Goal: Information Seeking & Learning: Learn about a topic

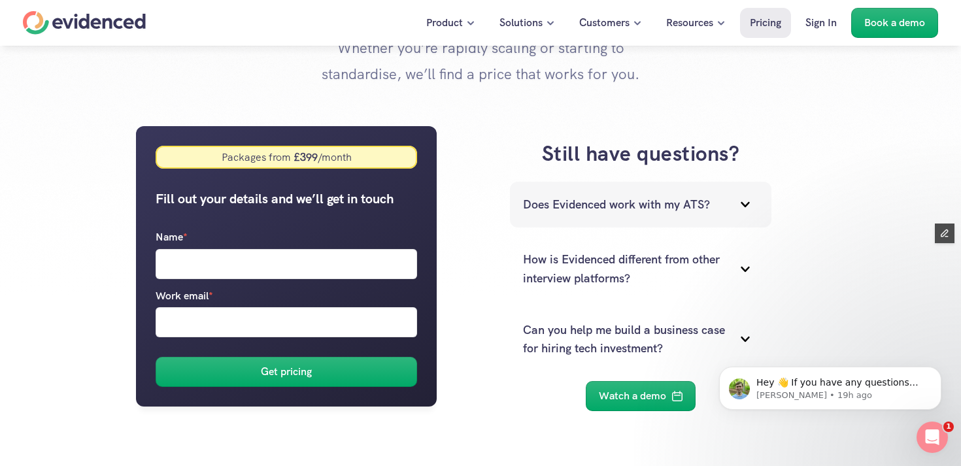
scroll to position [191, 0]
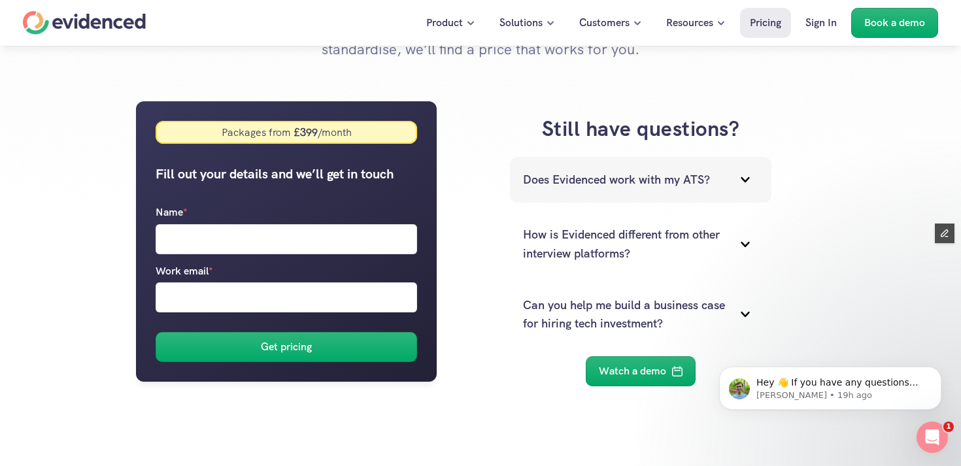
click at [591, 190] on div "Does Evidenced work with my ATS?" at bounding box center [640, 180] width 261 height 46
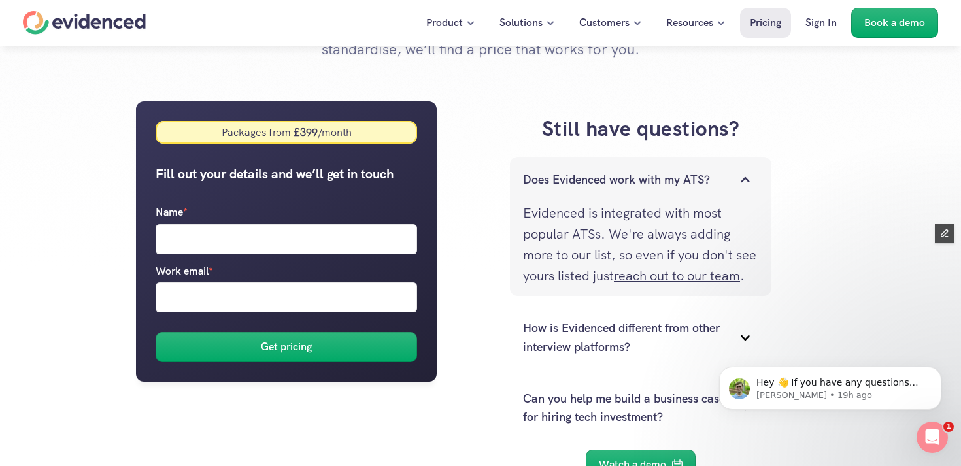
click at [591, 190] on div "Does Evidenced work with my ATS?" at bounding box center [640, 180] width 261 height 46
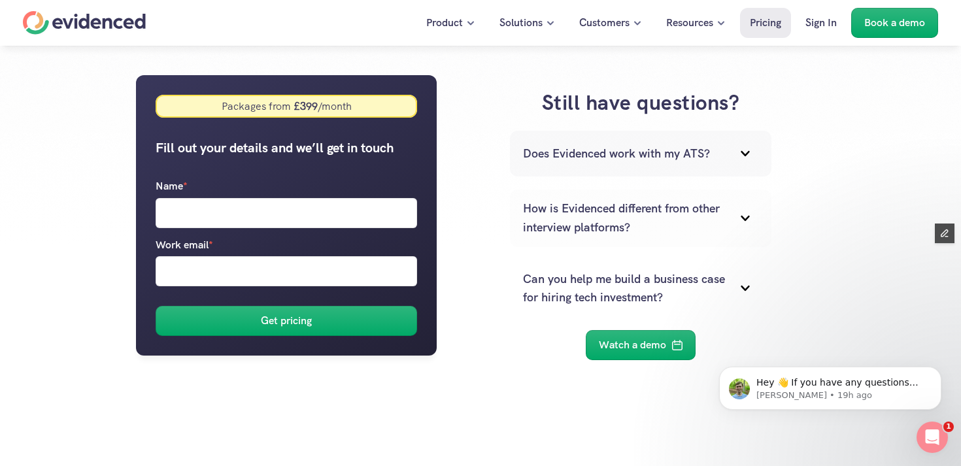
scroll to position [219, 0]
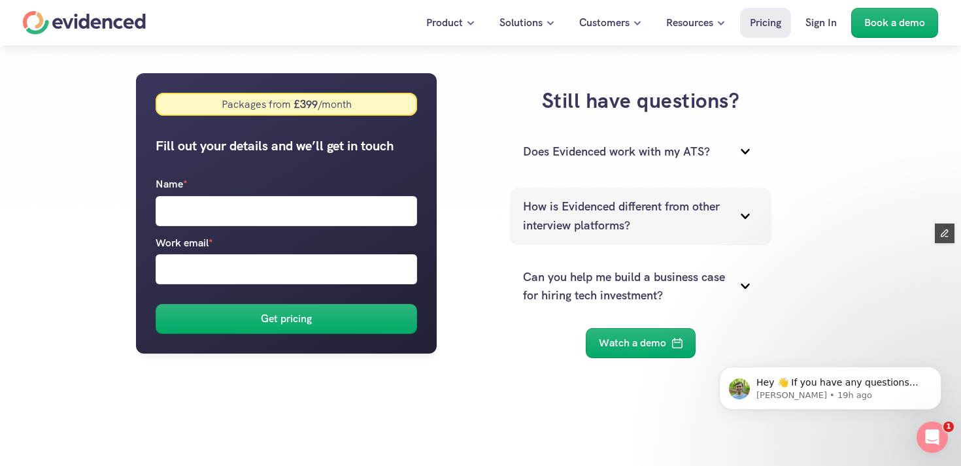
click at [583, 213] on p "How is Evidenced different from other interview platforms?" at bounding box center [624, 216] width 203 height 38
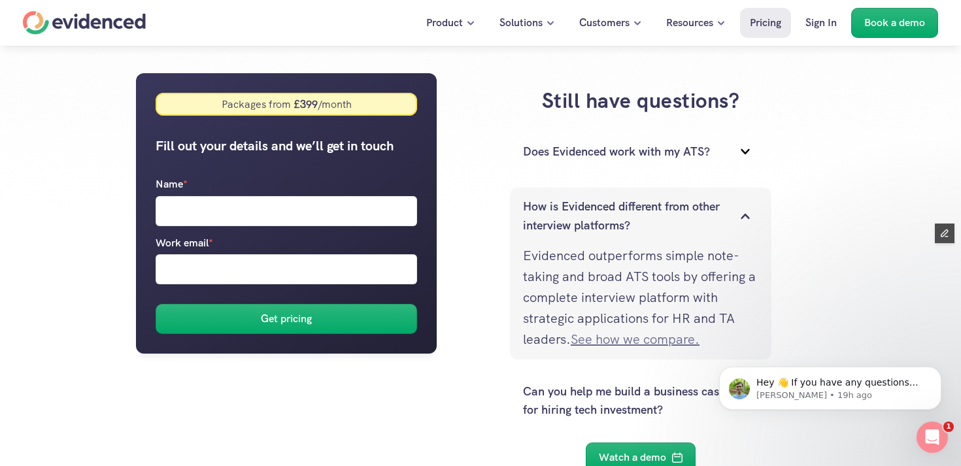
click at [616, 340] on link "See how we compare." at bounding box center [634, 339] width 129 height 17
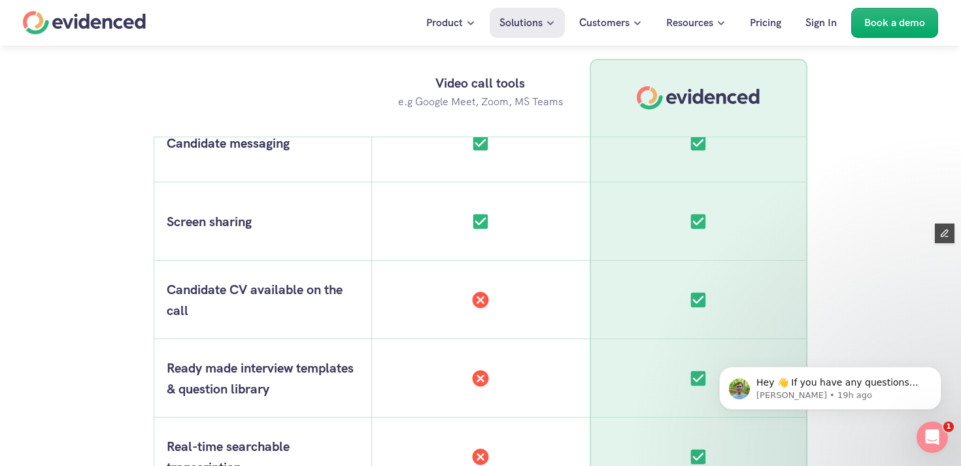
scroll to position [2667, 0]
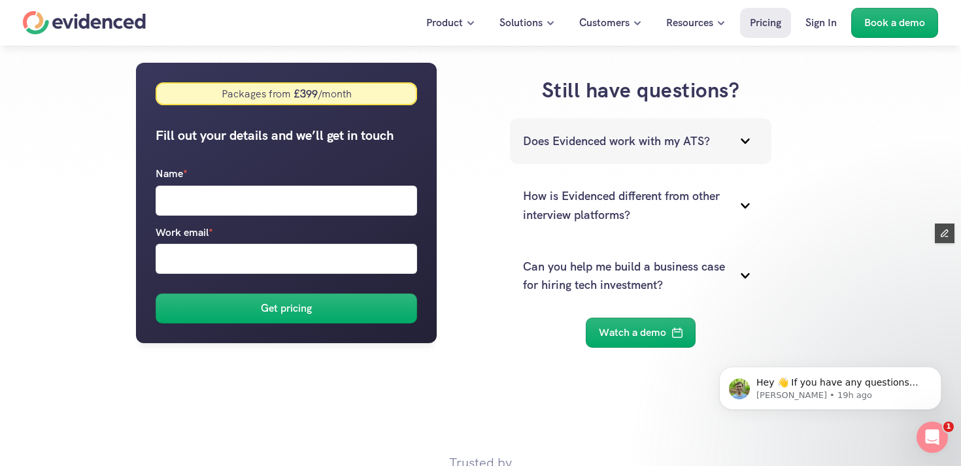
scroll to position [231, 0]
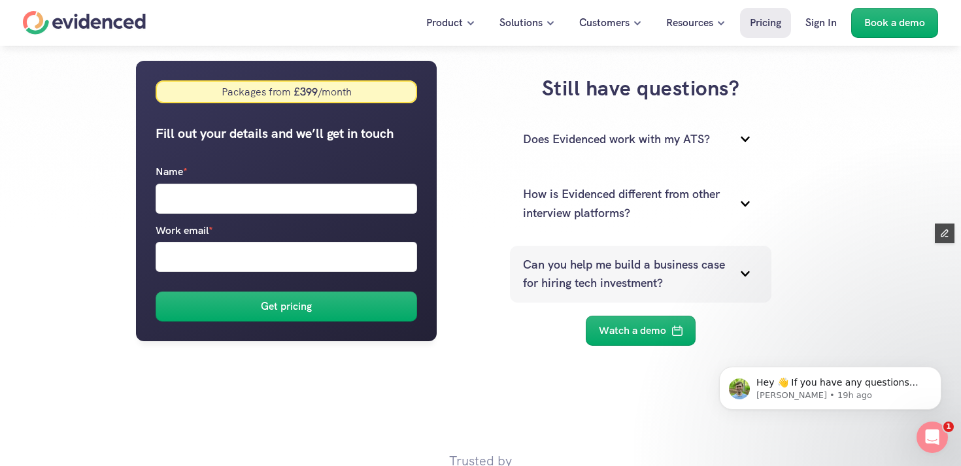
click at [657, 264] on p "Can you help me build a business case for hiring tech investment?" at bounding box center [624, 274] width 203 height 38
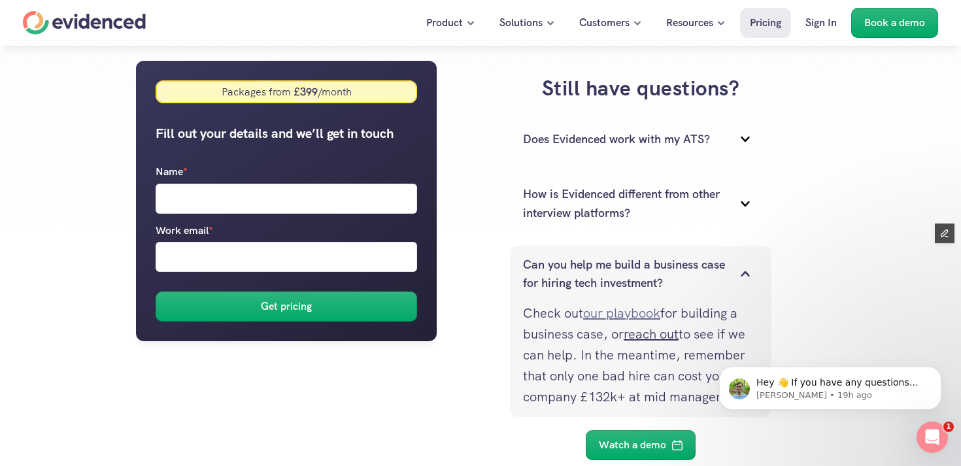
click at [625, 316] on link "our playbook" at bounding box center [621, 312] width 77 height 17
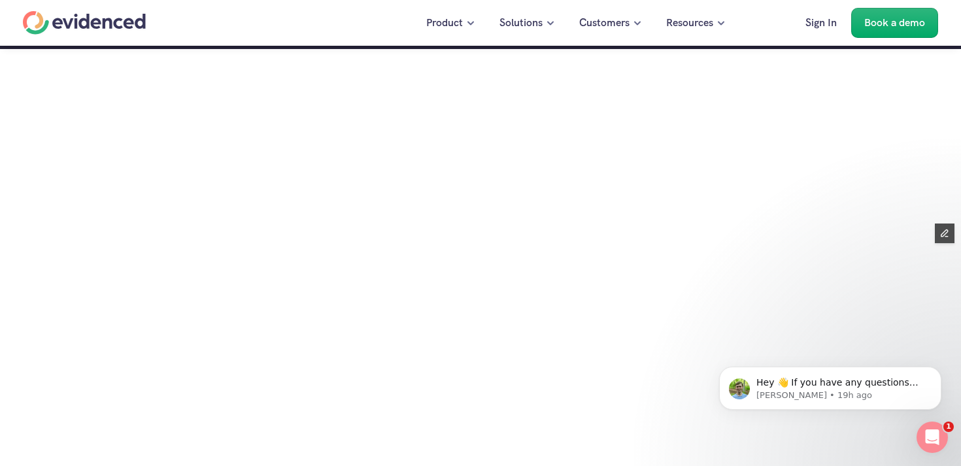
scroll to position [105, 0]
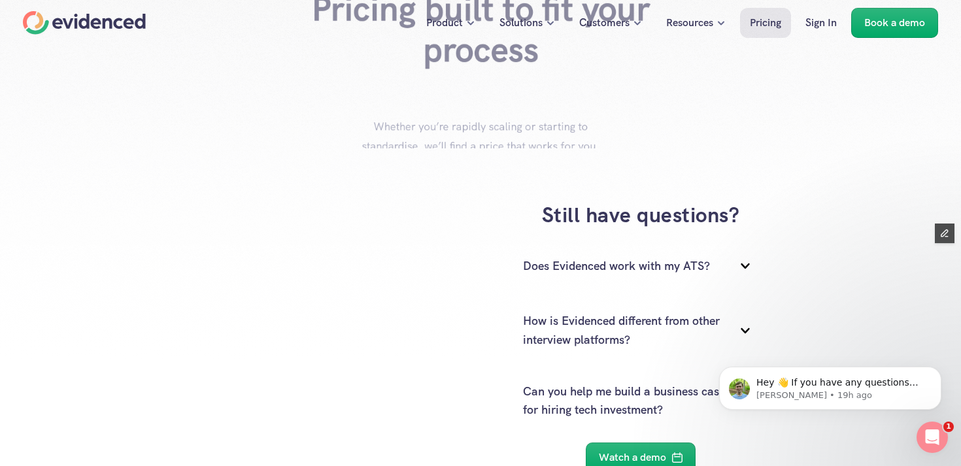
scroll to position [231, 0]
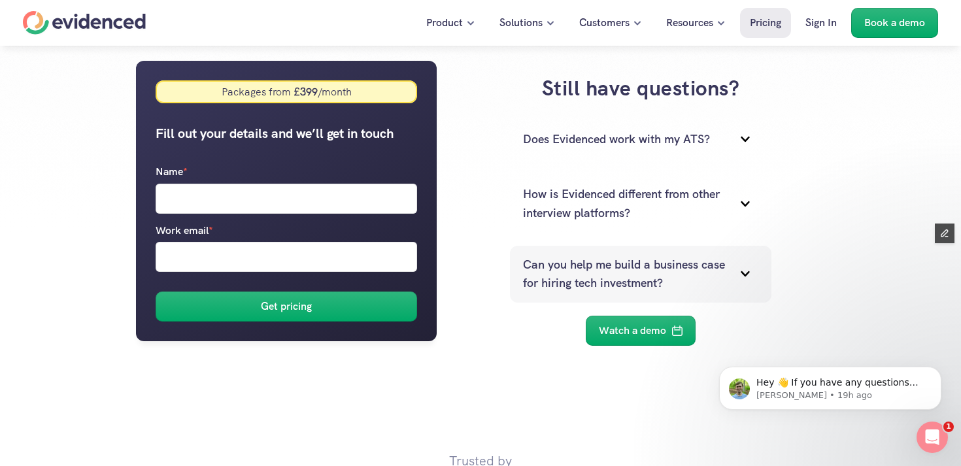
click at [645, 269] on p "Can you help me build a business case for hiring tech investment?" at bounding box center [624, 274] width 203 height 38
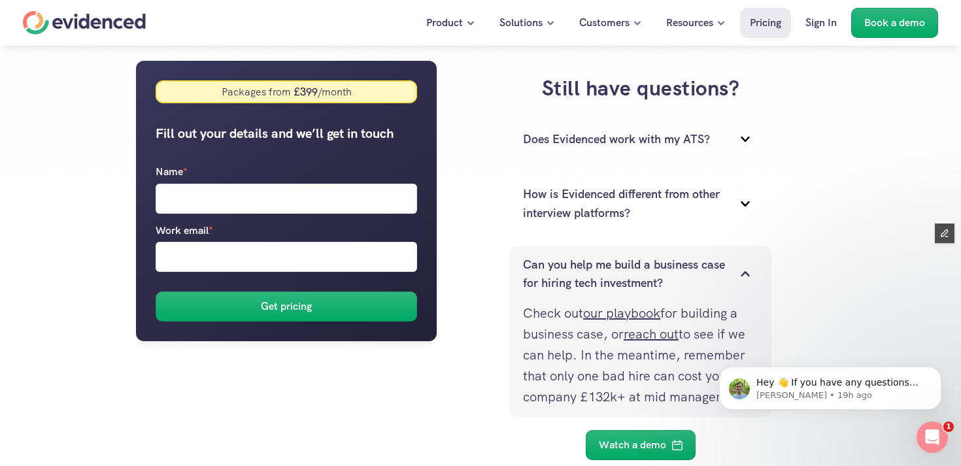
scroll to position [246, 0]
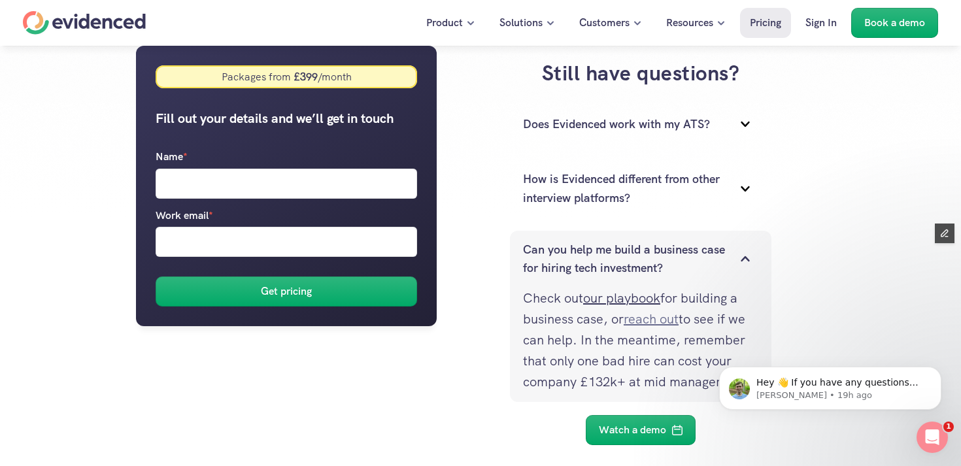
click at [653, 321] on link "reach out" at bounding box center [650, 318] width 55 height 17
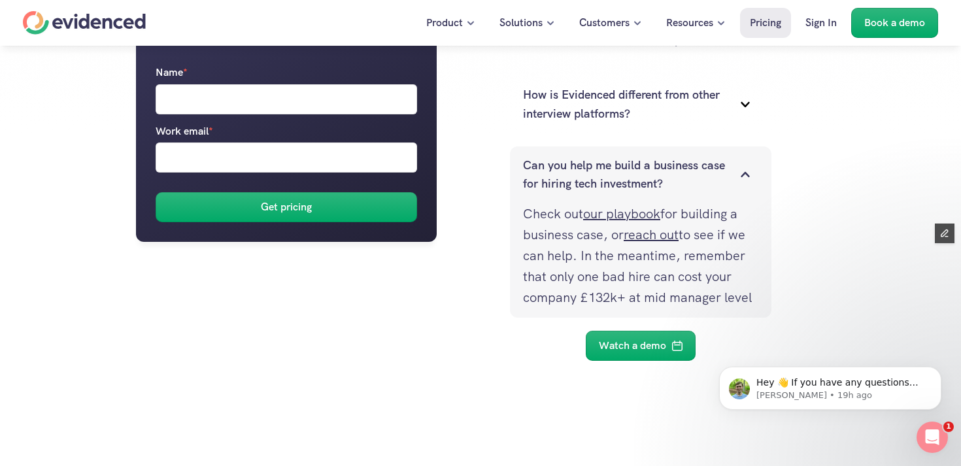
scroll to position [349, 0]
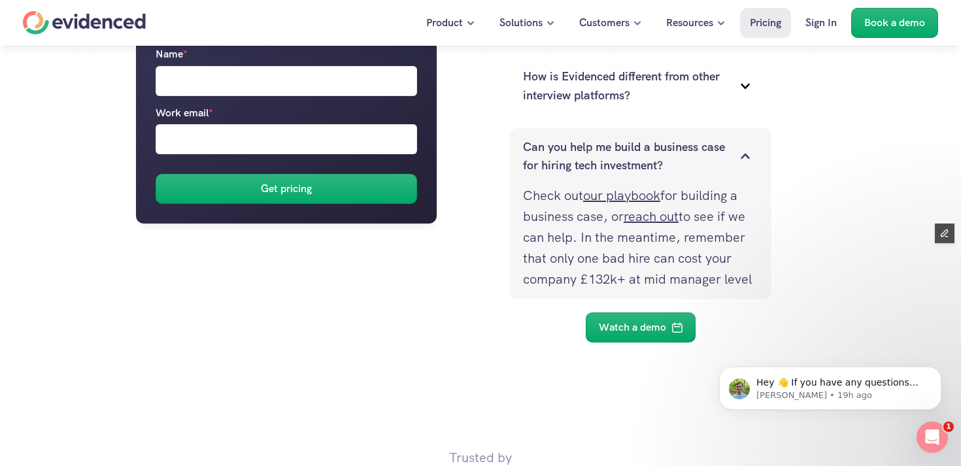
click at [737, 156] on icon at bounding box center [745, 156] width 26 height 26
click at [741, 154] on icon at bounding box center [745, 156] width 26 height 26
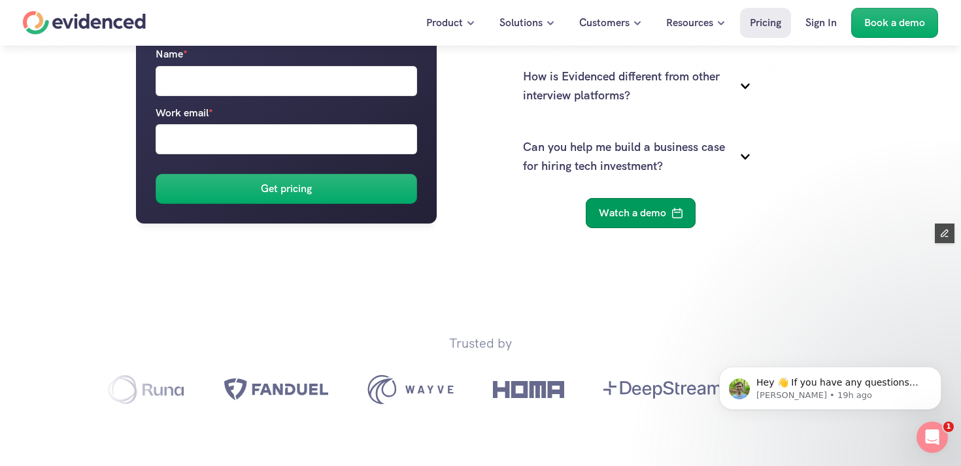
click at [662, 221] on p "Watch a demo" at bounding box center [632, 213] width 67 height 17
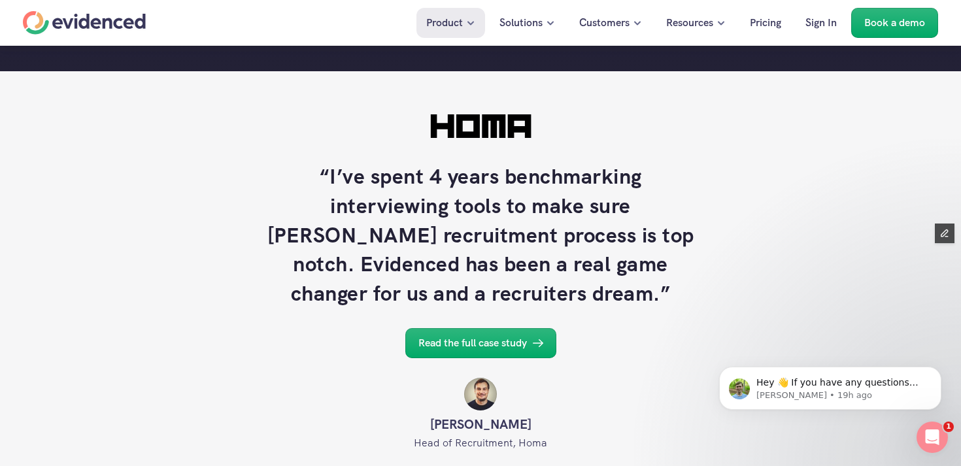
scroll to position [1341, 0]
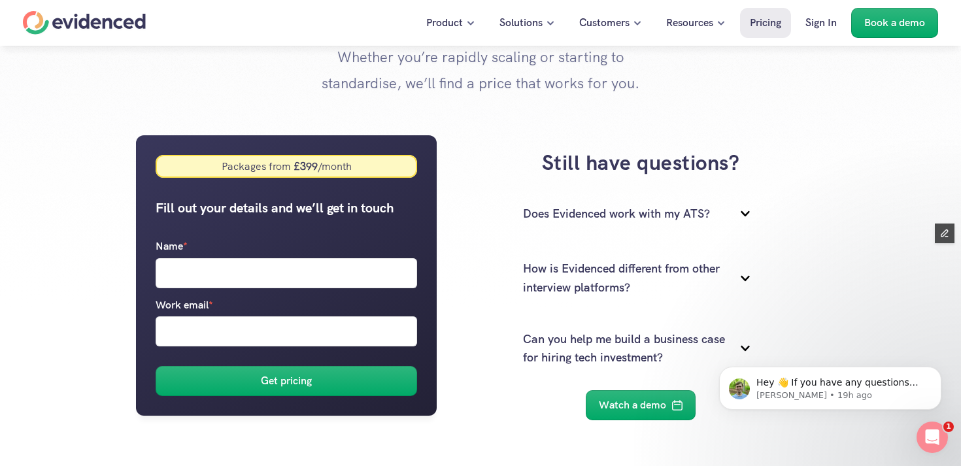
scroll to position [145, 0]
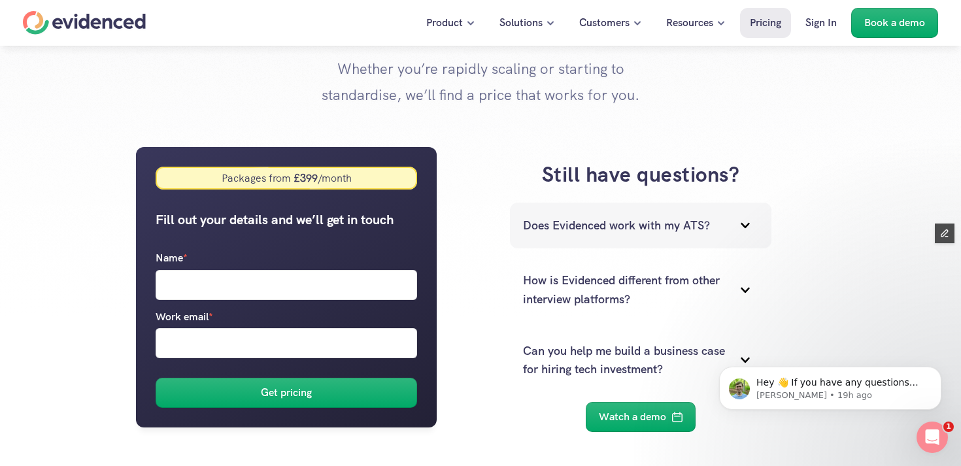
click at [743, 225] on icon at bounding box center [744, 225] width 8 height 5
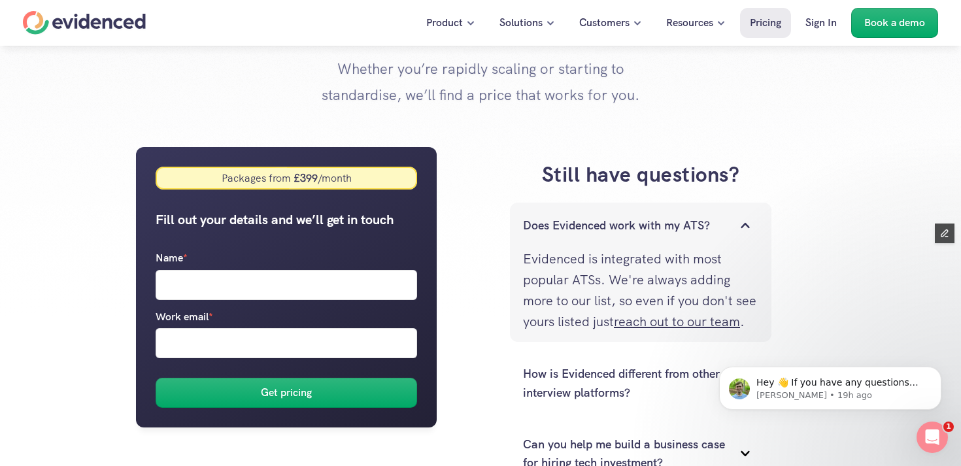
click at [743, 225] on icon at bounding box center [744, 225] width 8 height 5
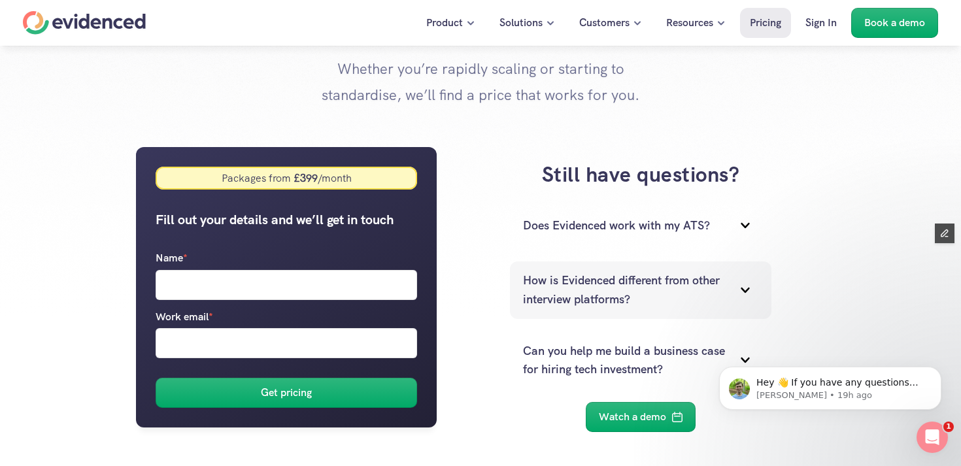
click at [709, 283] on p "How is Evidenced different from other interview platforms?" at bounding box center [624, 290] width 203 height 38
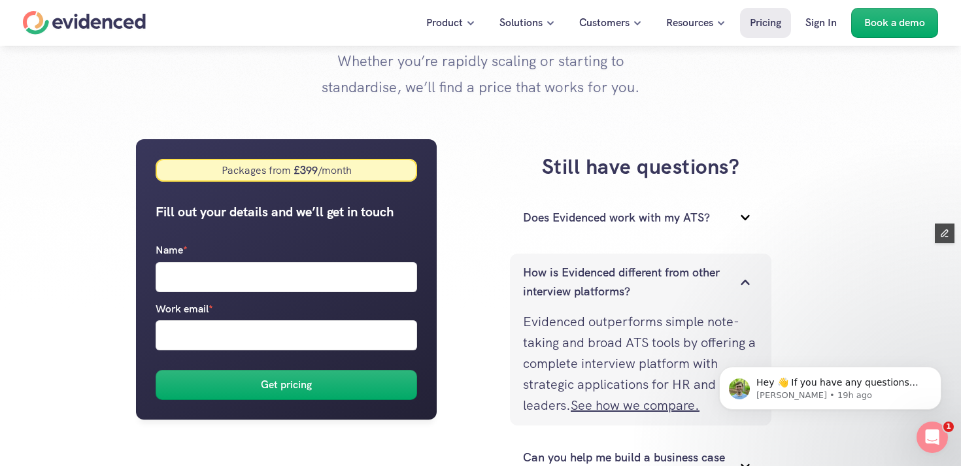
scroll to position [183, 0]
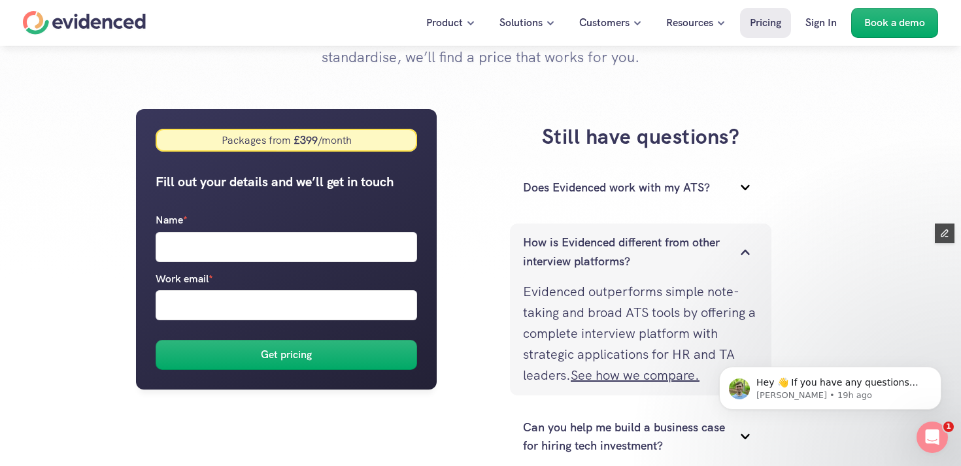
click at [716, 248] on p "How is Evidenced different from other interview platforms?" at bounding box center [624, 252] width 203 height 38
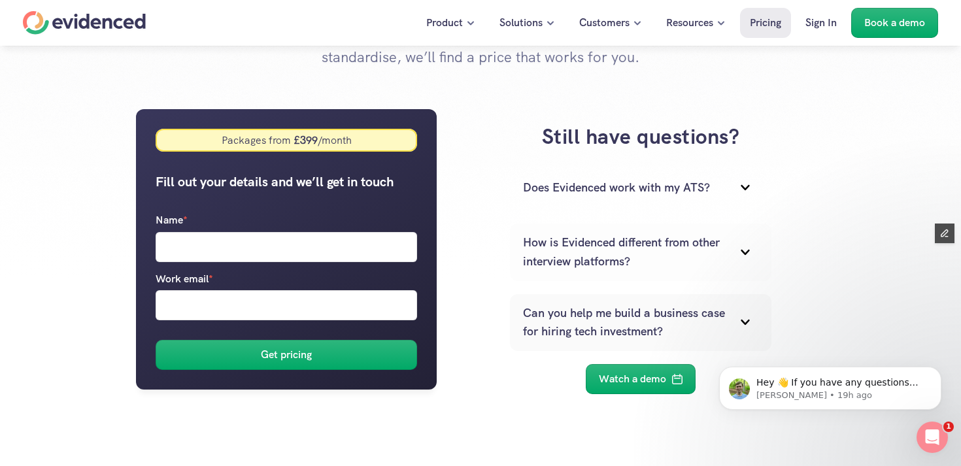
click at [689, 311] on p "Can you help me build a business case for hiring tech investment?" at bounding box center [624, 323] width 203 height 38
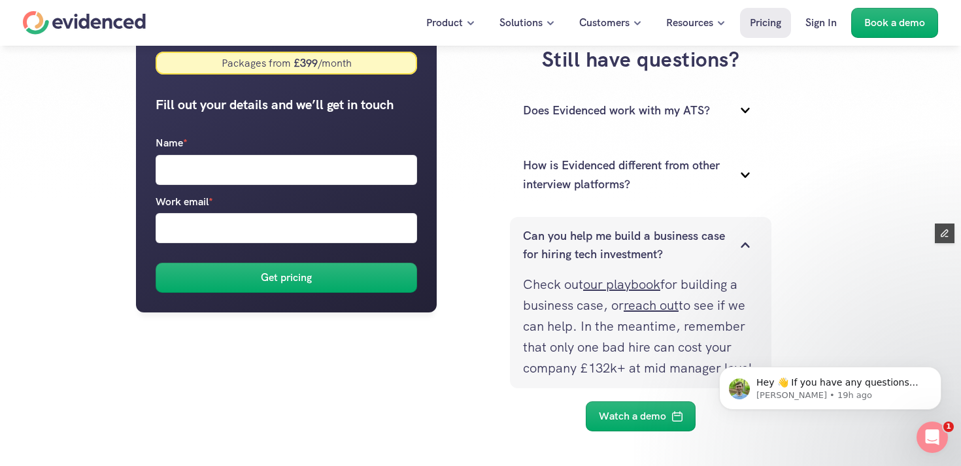
scroll to position [263, 0]
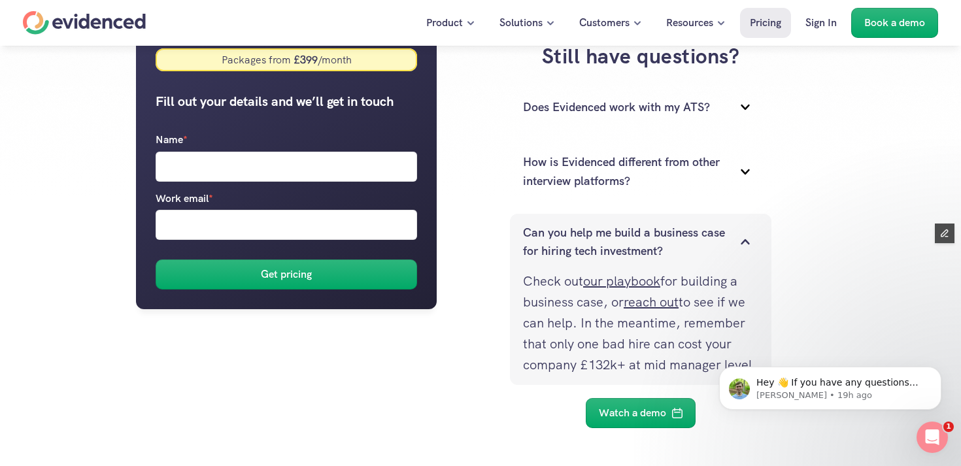
click at [721, 248] on p "Can you help me build a business case for hiring tech investment?" at bounding box center [624, 242] width 203 height 38
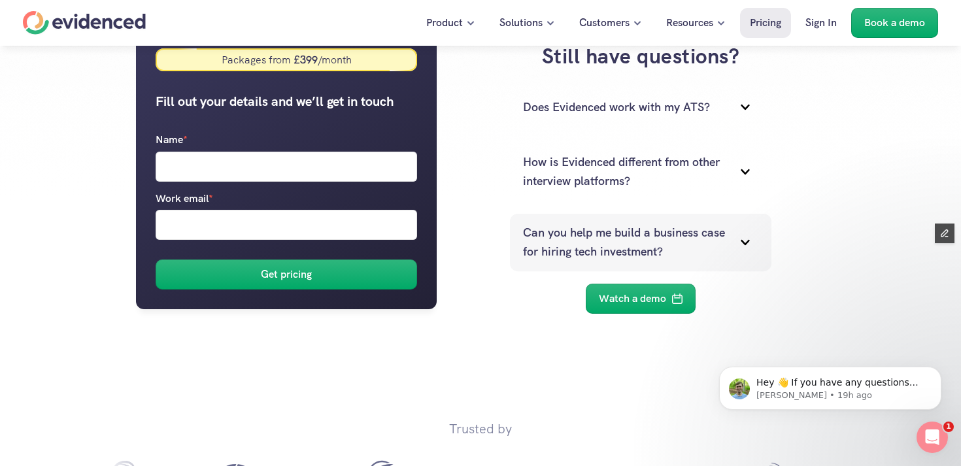
click at [721, 248] on p "Can you help me build a business case for hiring tech investment?" at bounding box center [624, 242] width 203 height 38
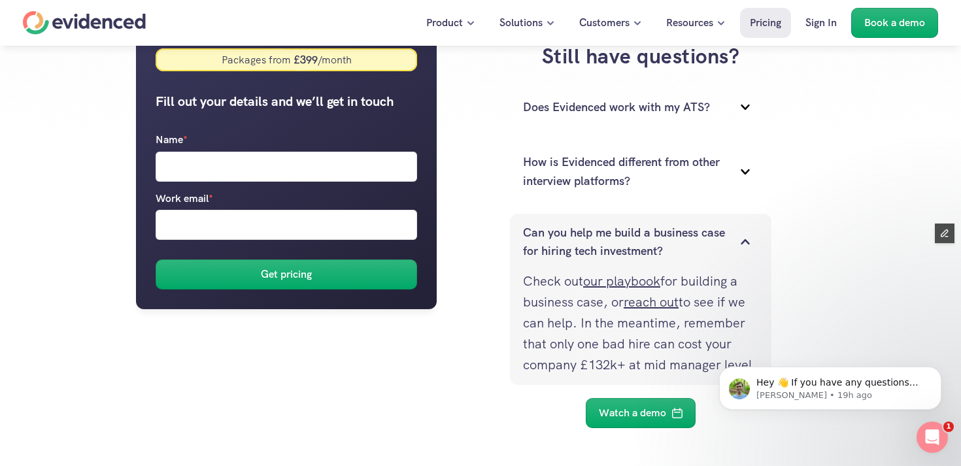
click at [721, 248] on p "Can you help me build a business case for hiring tech investment?" at bounding box center [624, 242] width 203 height 38
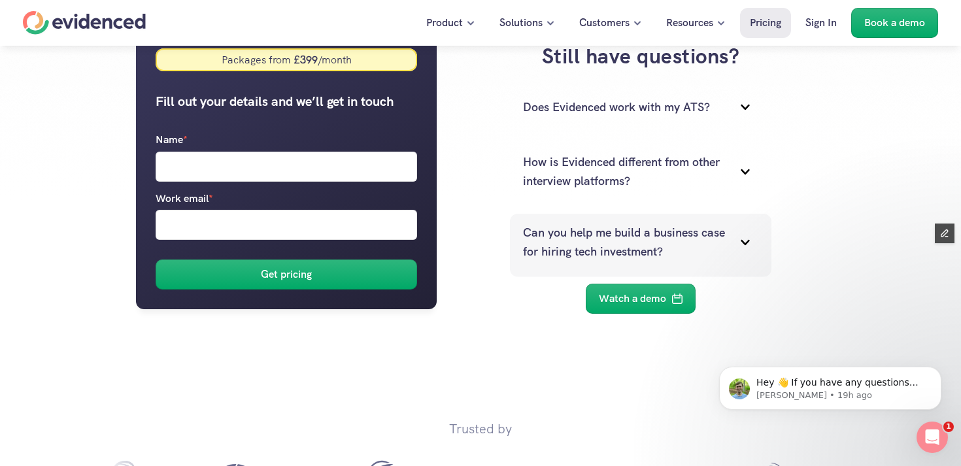
click at [721, 248] on p "Can you help me build a business case for hiring tech investment?" at bounding box center [624, 242] width 203 height 38
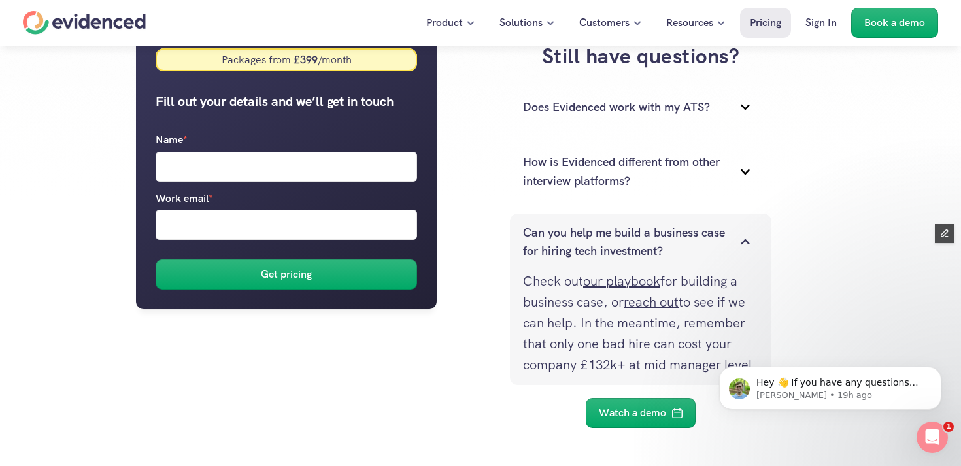
scroll to position [314, 0]
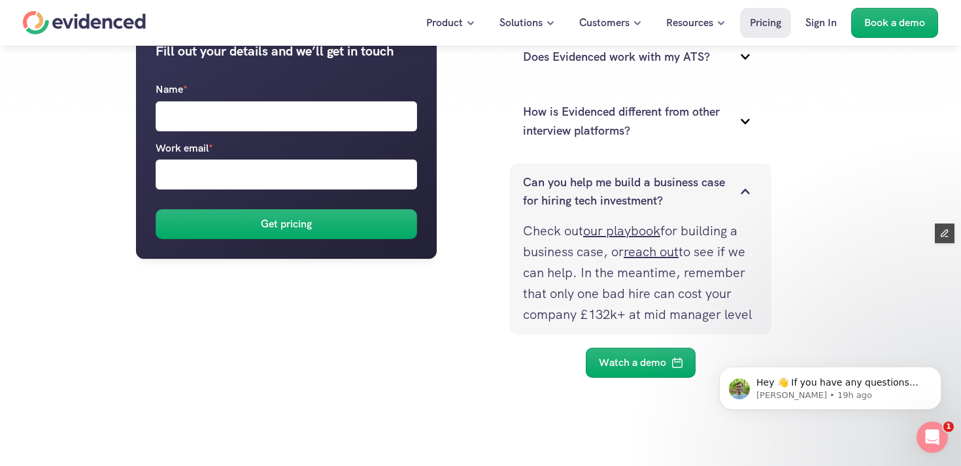
click at [741, 180] on icon at bounding box center [745, 191] width 26 height 26
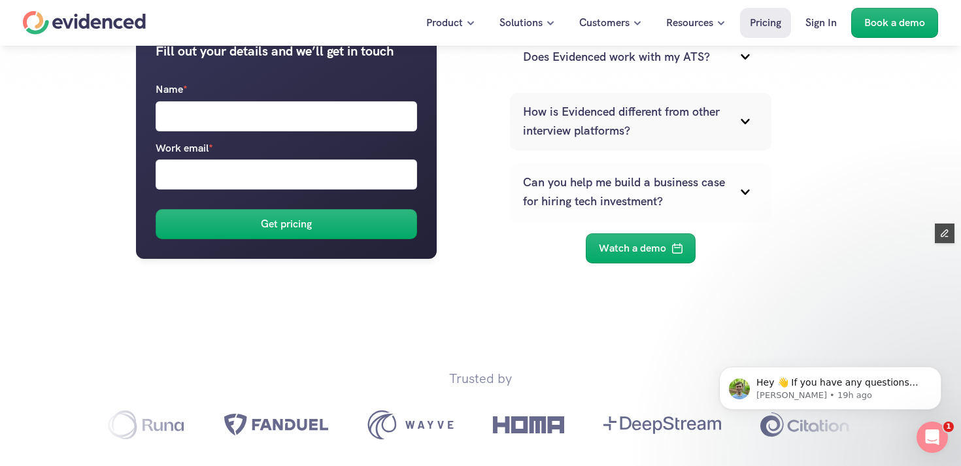
click at [709, 133] on p "How is Evidenced different from other interview platforms?" at bounding box center [624, 122] width 203 height 38
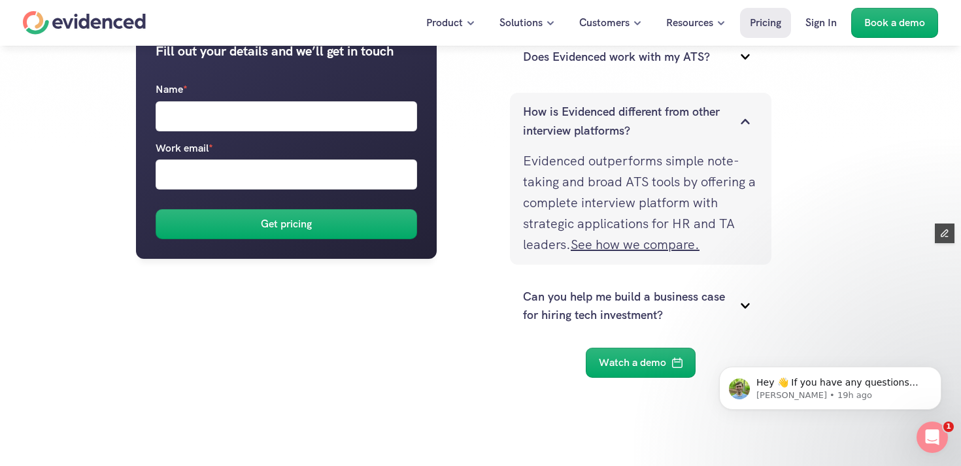
click at [709, 133] on p "How is Evidenced different from other interview platforms?" at bounding box center [624, 122] width 203 height 38
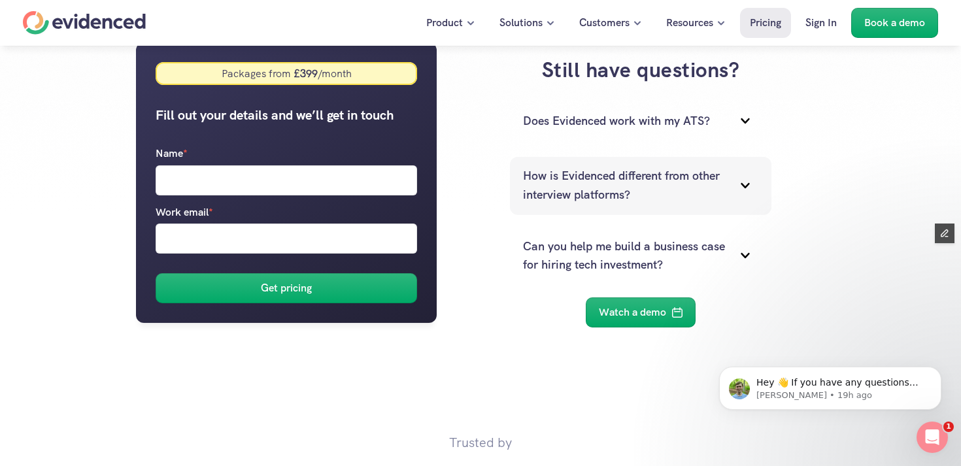
scroll to position [247, 0]
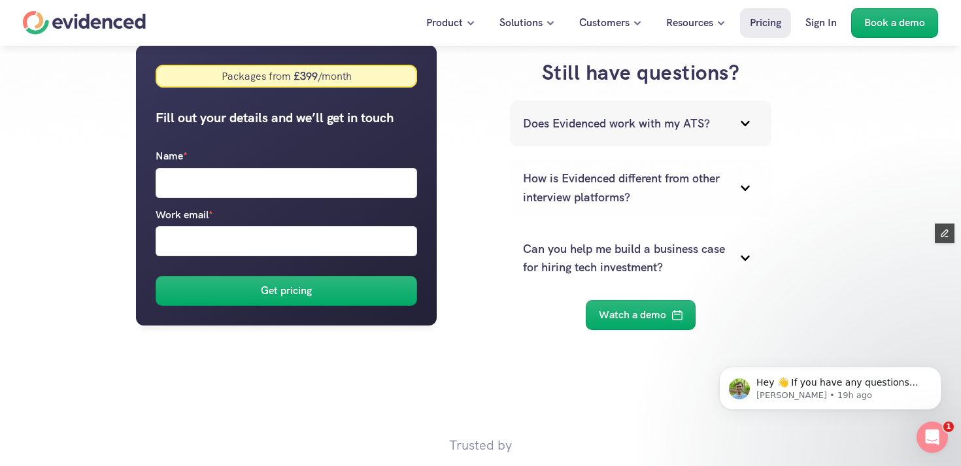
click at [709, 133] on div "Does Evidenced work with my ATS?" at bounding box center [640, 124] width 261 height 46
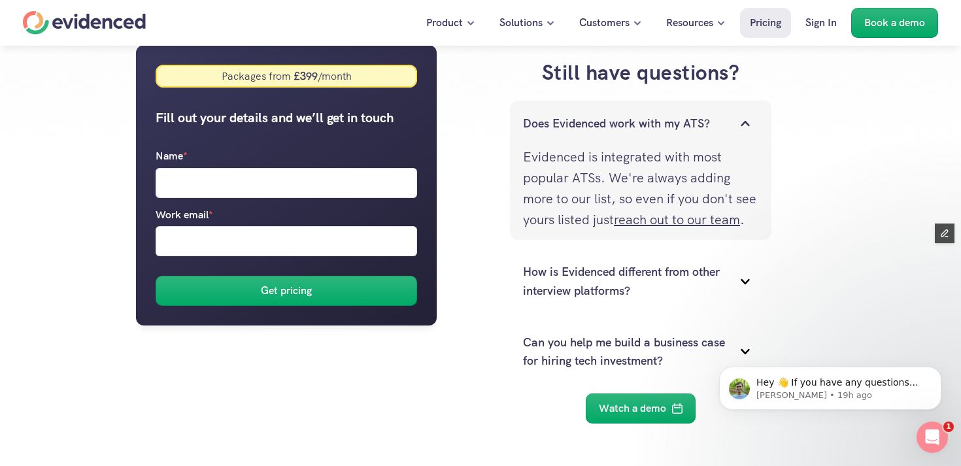
click at [709, 133] on div "Does Evidenced work with my ATS?" at bounding box center [640, 124] width 261 height 46
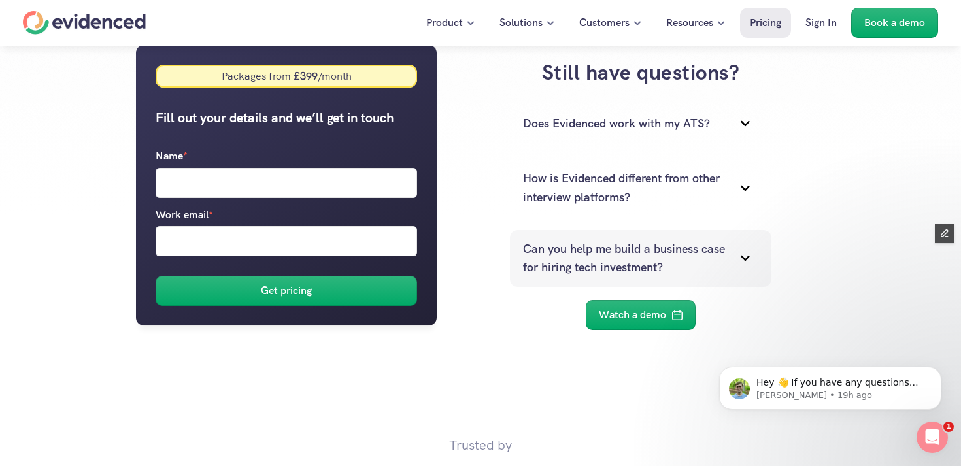
click at [699, 274] on p "Can you help me build a business case for hiring tech investment?" at bounding box center [624, 259] width 203 height 38
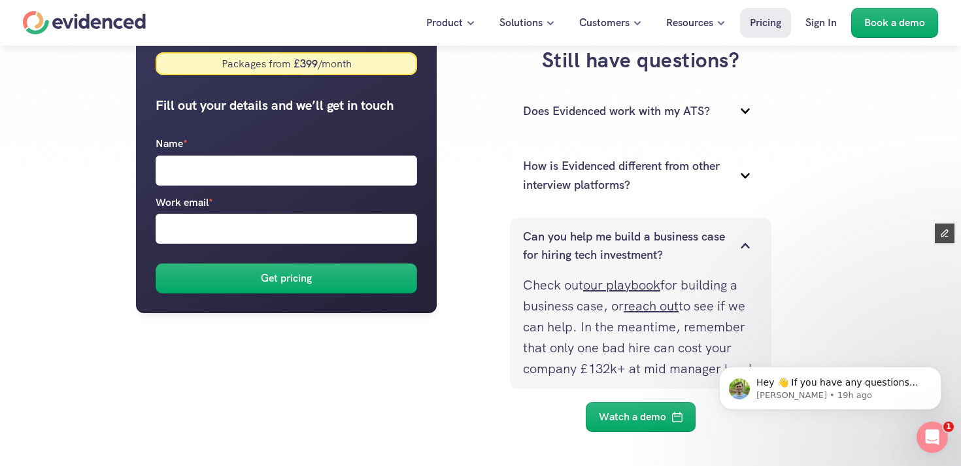
scroll to position [257, 0]
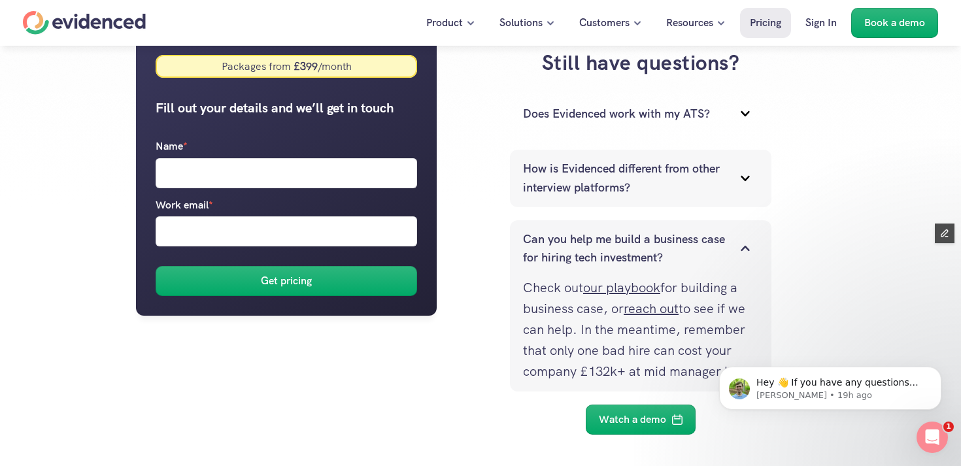
click at [738, 181] on icon at bounding box center [745, 178] width 26 height 26
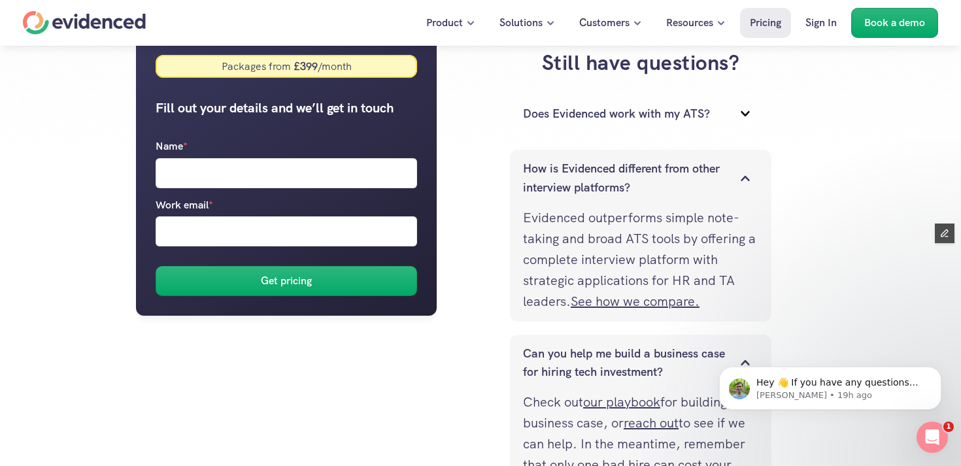
click at [738, 181] on icon at bounding box center [745, 178] width 26 height 26
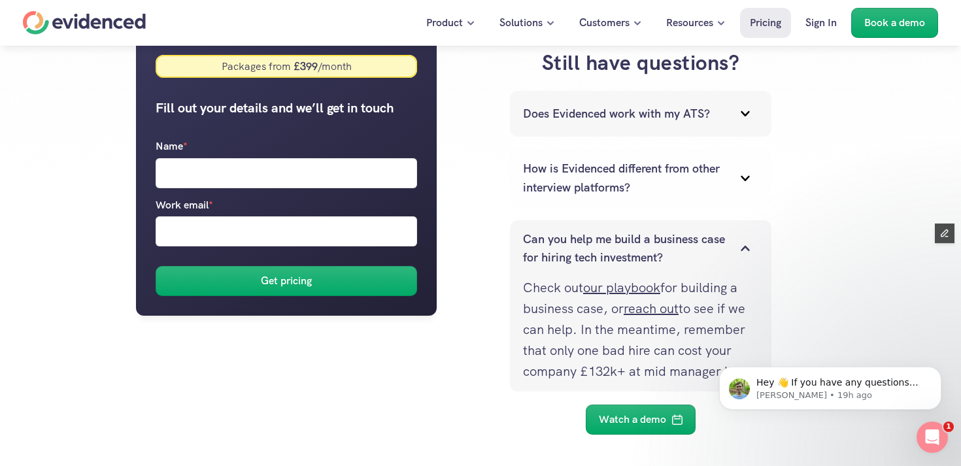
click at [734, 124] on icon at bounding box center [745, 114] width 26 height 26
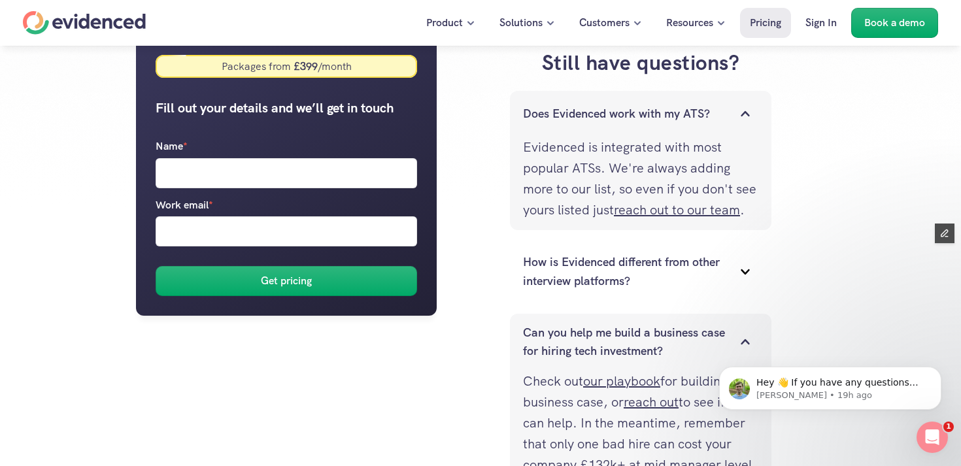
click at [734, 124] on icon at bounding box center [745, 114] width 26 height 26
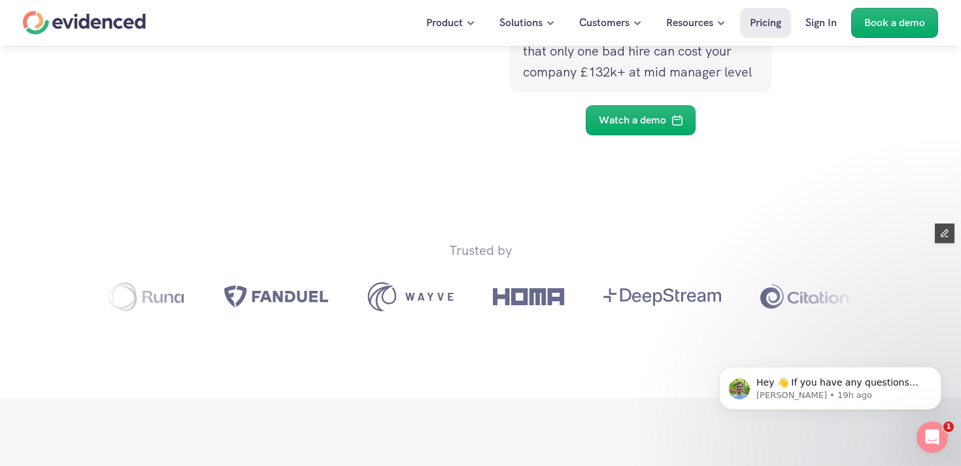
scroll to position [558, 0]
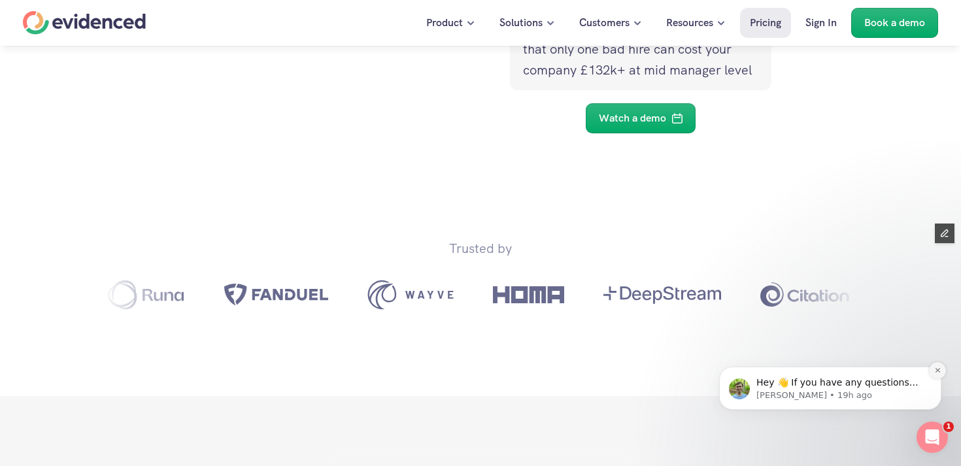
click at [932, 372] on button "Dismiss notification" at bounding box center [937, 370] width 17 height 17
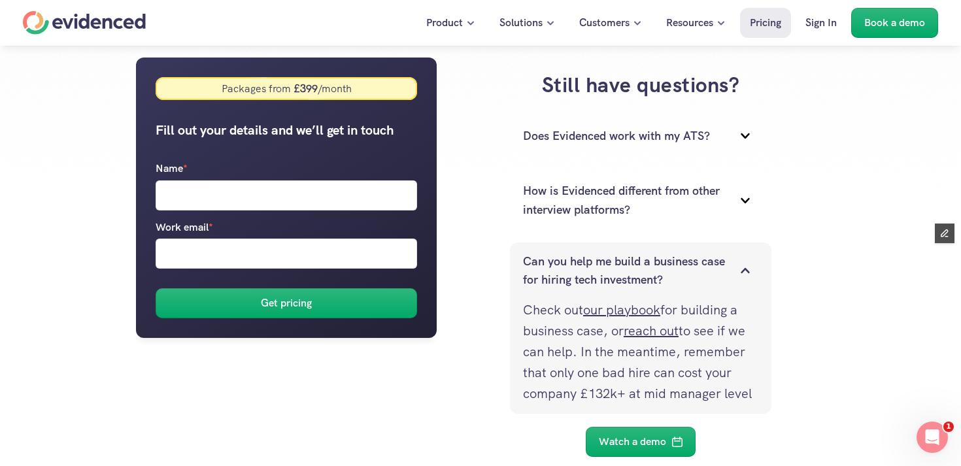
scroll to position [239, 0]
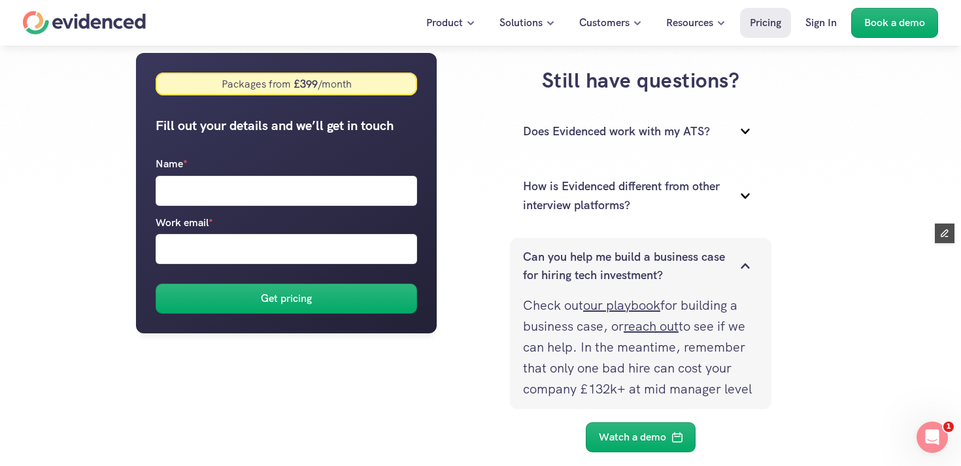
click at [744, 265] on icon at bounding box center [744, 265] width 8 height 5
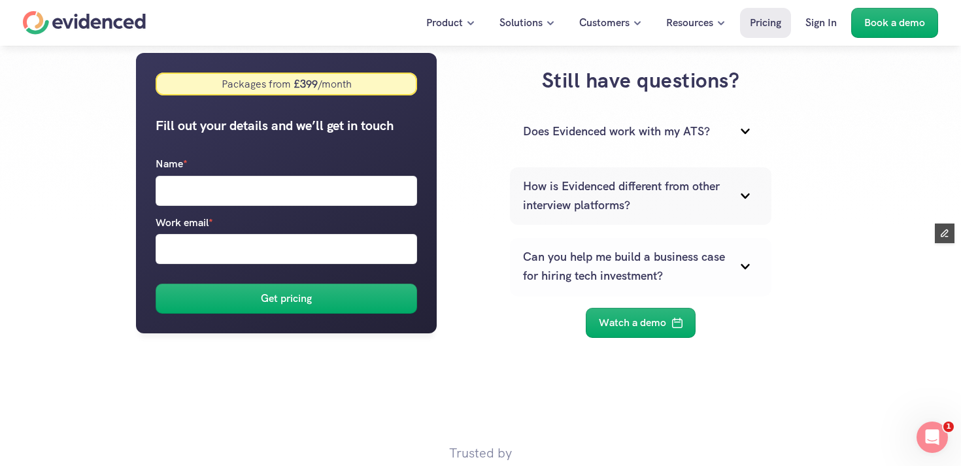
click at [750, 200] on icon at bounding box center [745, 196] width 26 height 26
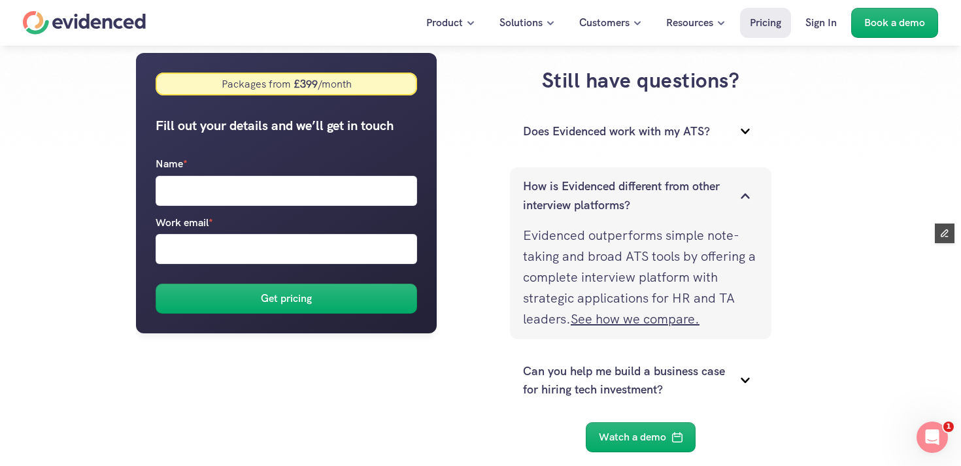
click at [736, 203] on icon at bounding box center [745, 196] width 26 height 26
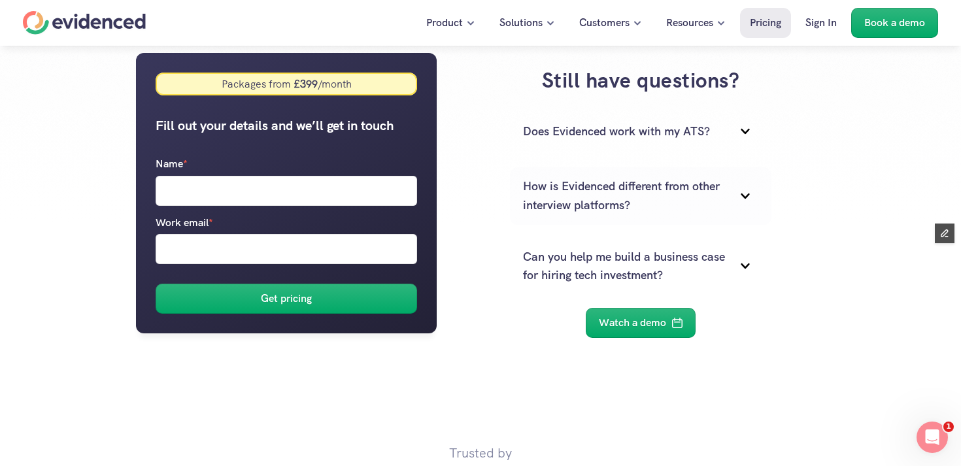
click at [746, 148] on div "Does Evidenced work with my ATS?" at bounding box center [640, 131] width 261 height 46
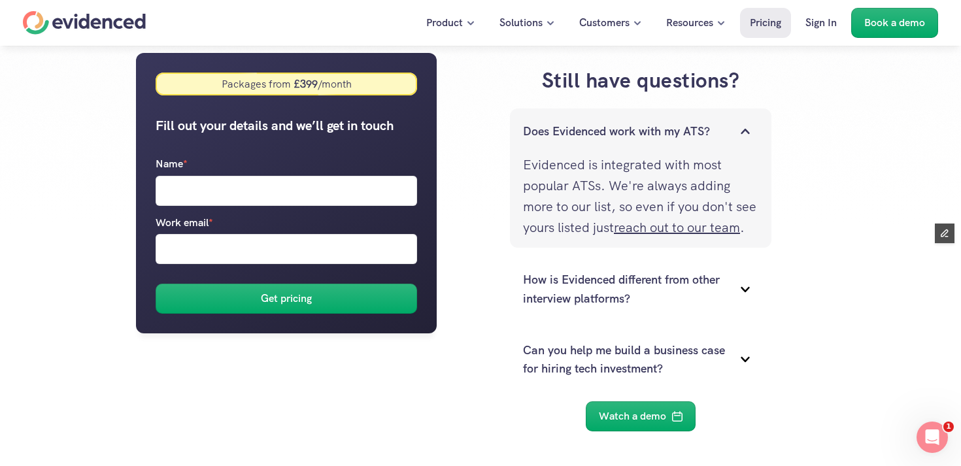
click at [746, 148] on div "Does Evidenced work with my ATS?" at bounding box center [640, 131] width 261 height 46
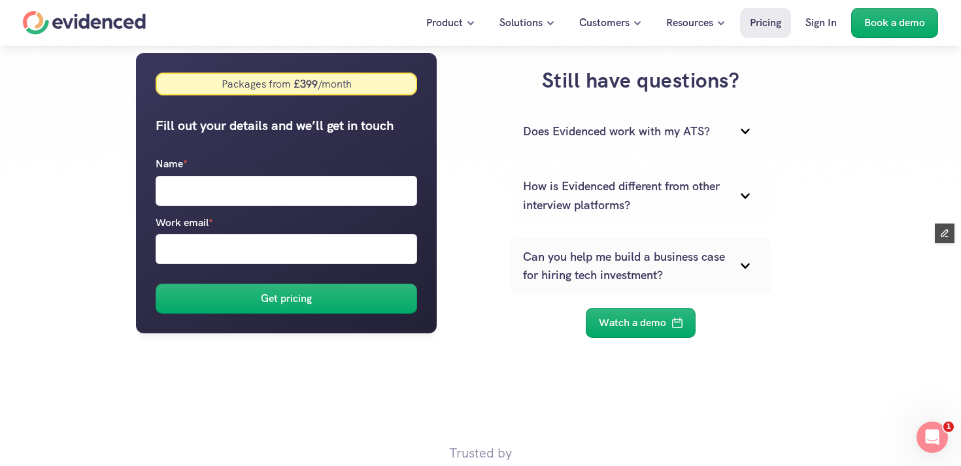
click at [732, 252] on div "Can you help me build a business case for hiring tech investment?" at bounding box center [640, 267] width 261 height 58
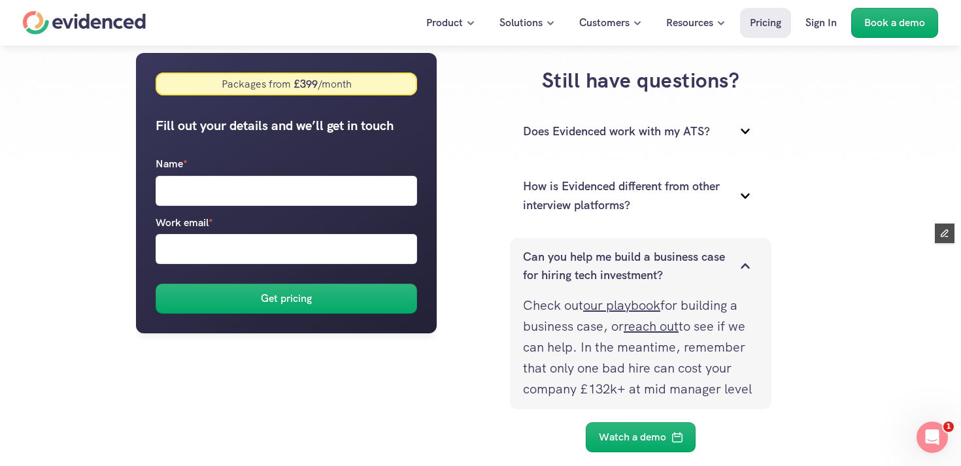
click at [732, 252] on div "Can you help me build a business case for hiring tech investment?" at bounding box center [640, 267] width 261 height 58
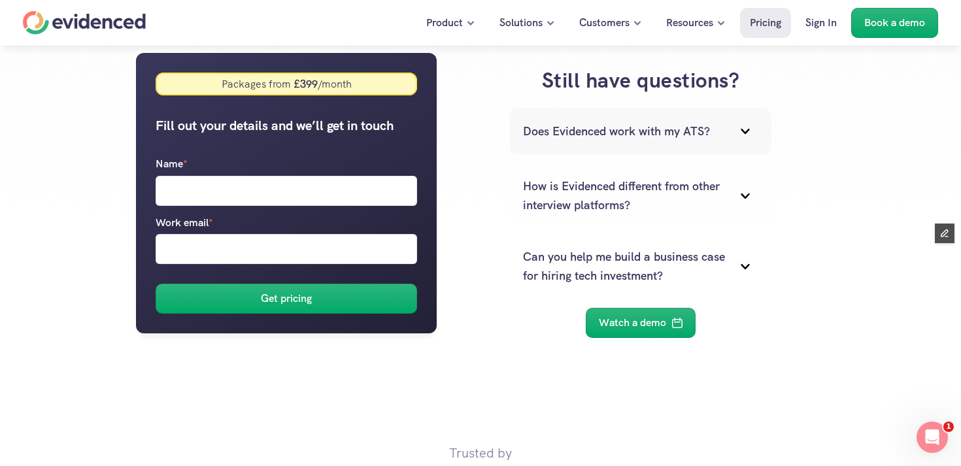
click at [733, 130] on icon at bounding box center [745, 131] width 26 height 26
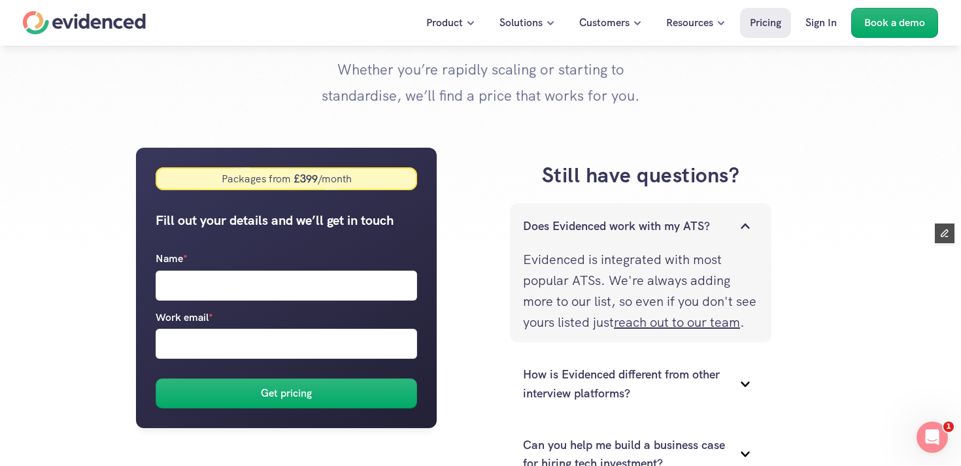
scroll to position [160, 0]
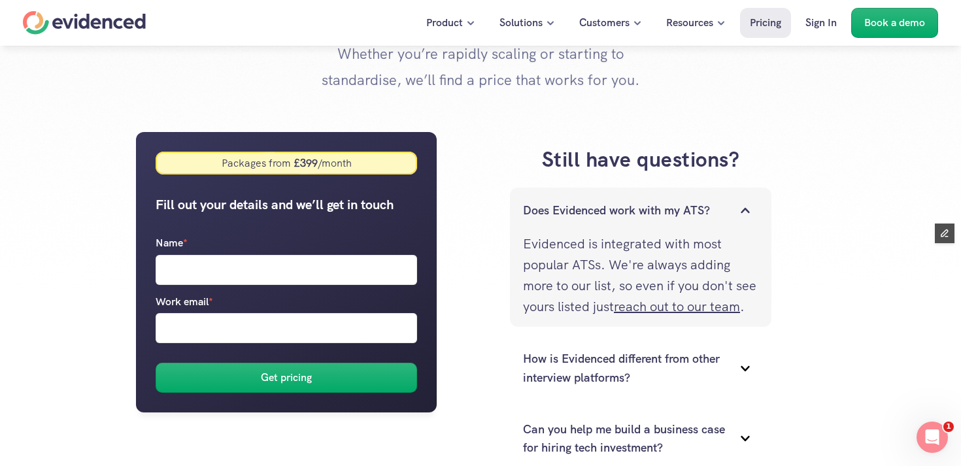
click at [746, 205] on icon at bounding box center [745, 210] width 26 height 26
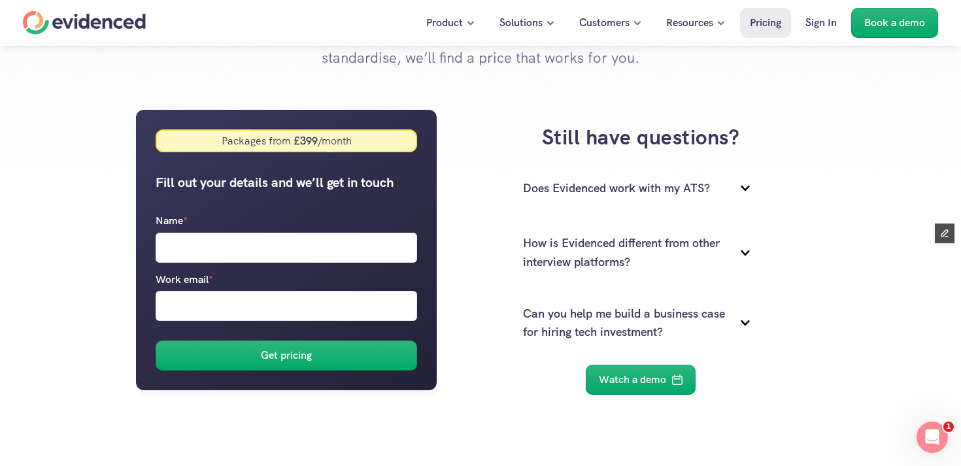
scroll to position [195, 0]
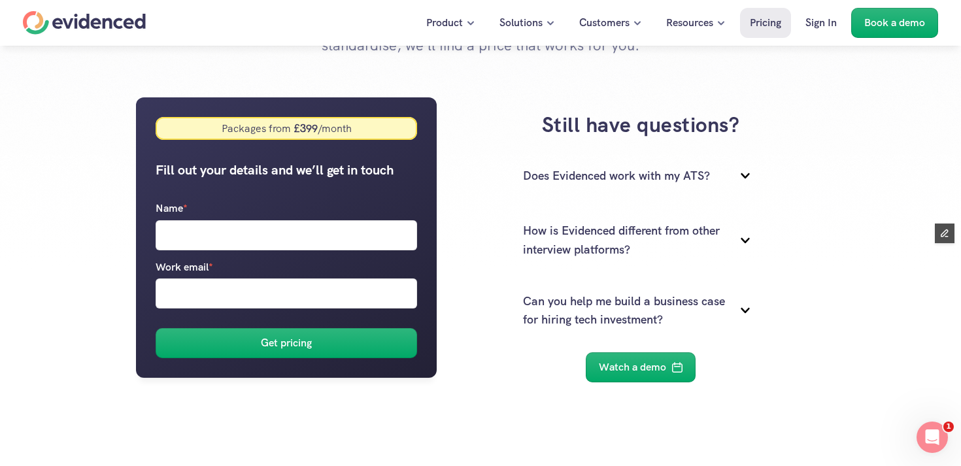
click at [723, 248] on p "How is Evidenced different from other interview platforms?" at bounding box center [624, 241] width 203 height 38
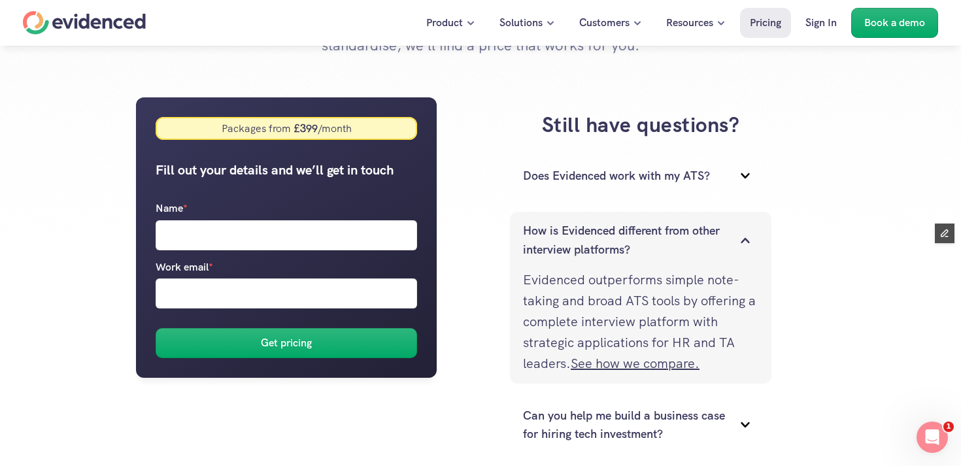
click at [723, 248] on p "How is Evidenced different from other interview platforms?" at bounding box center [624, 241] width 203 height 38
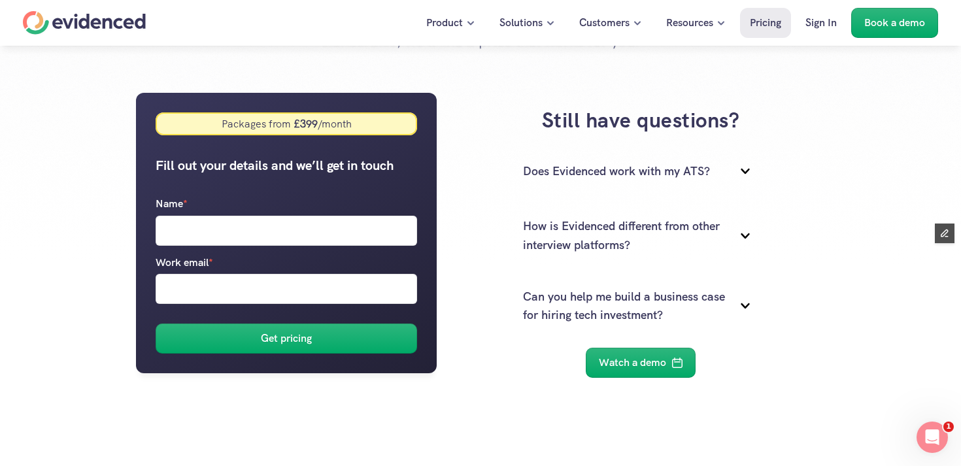
scroll to position [0, 0]
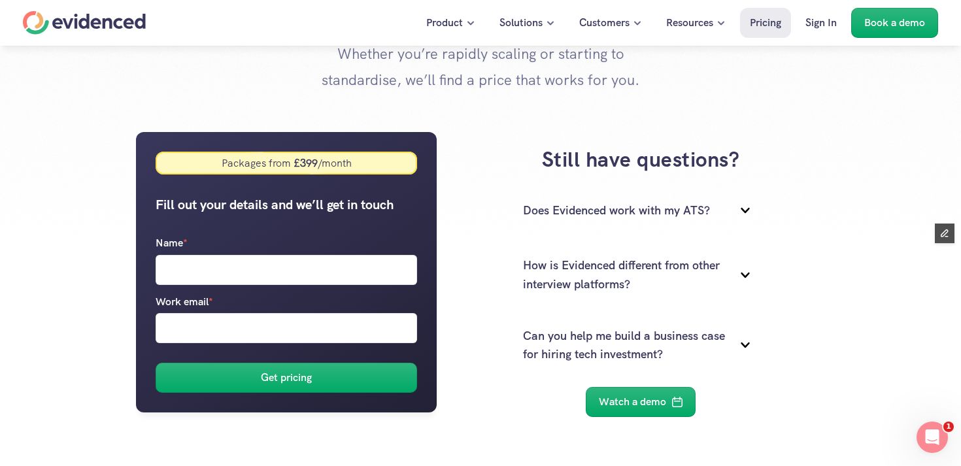
scroll to position [176, 0]
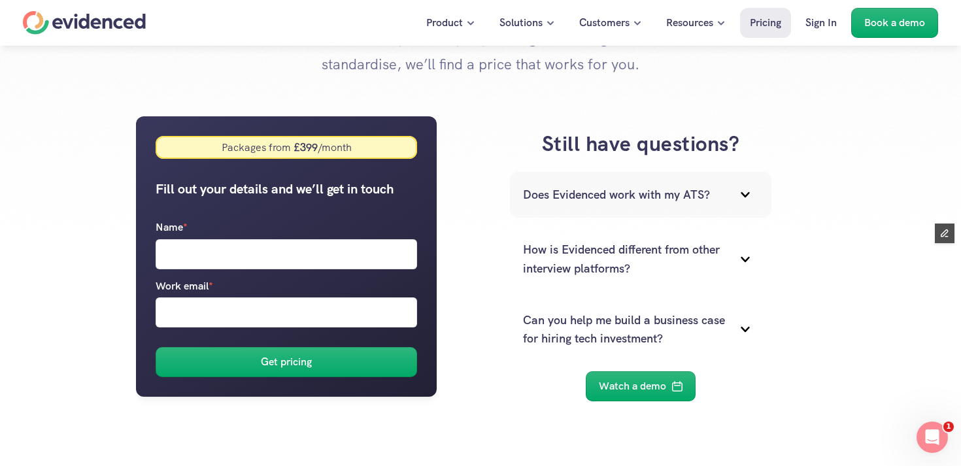
click at [713, 197] on p "Does Evidenced work with my ATS?" at bounding box center [624, 195] width 203 height 19
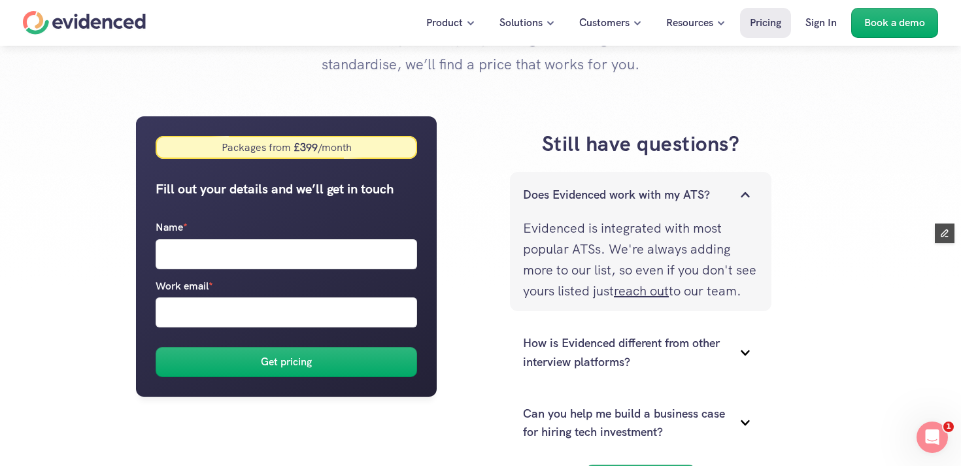
scroll to position [185, 0]
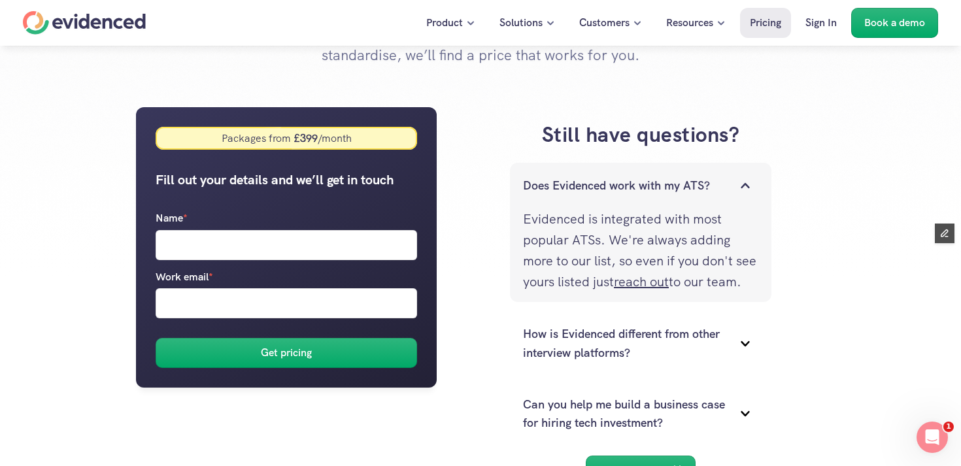
click at [633, 190] on p "Does Evidenced work with my ATS?" at bounding box center [624, 185] width 203 height 19
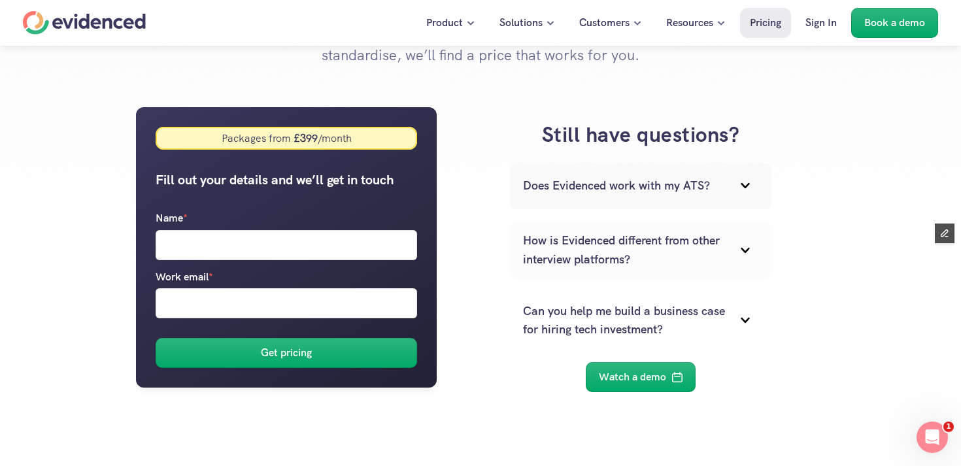
click at [625, 244] on p "How is Evidenced different from other interview platforms?" at bounding box center [624, 250] width 203 height 38
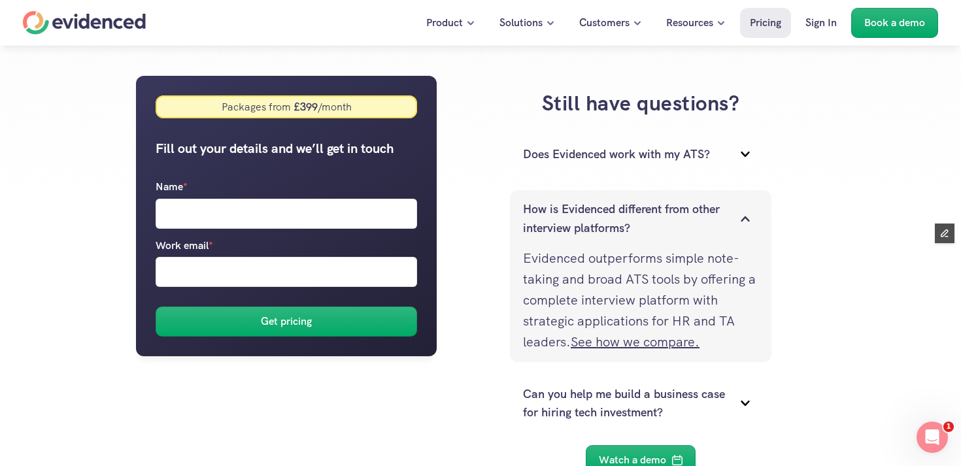
scroll to position [263, 0]
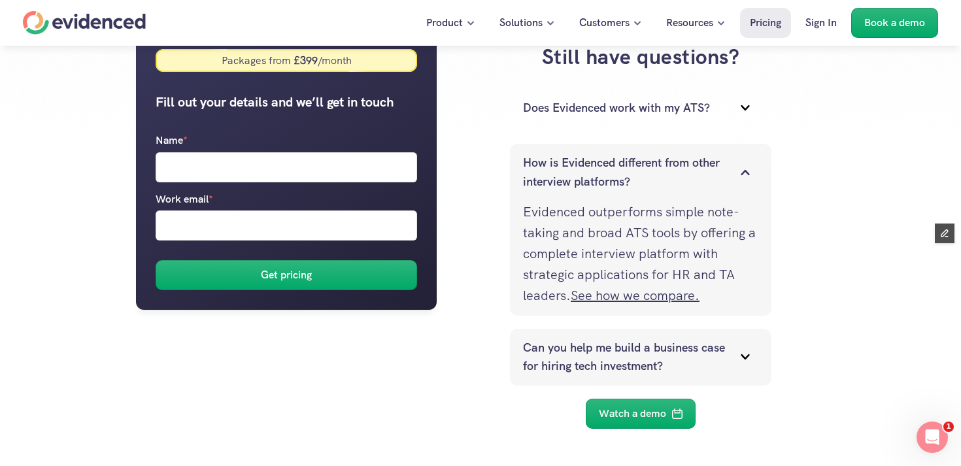
click at [608, 352] on p "Can you help me build a business case for hiring tech investment?" at bounding box center [624, 357] width 203 height 38
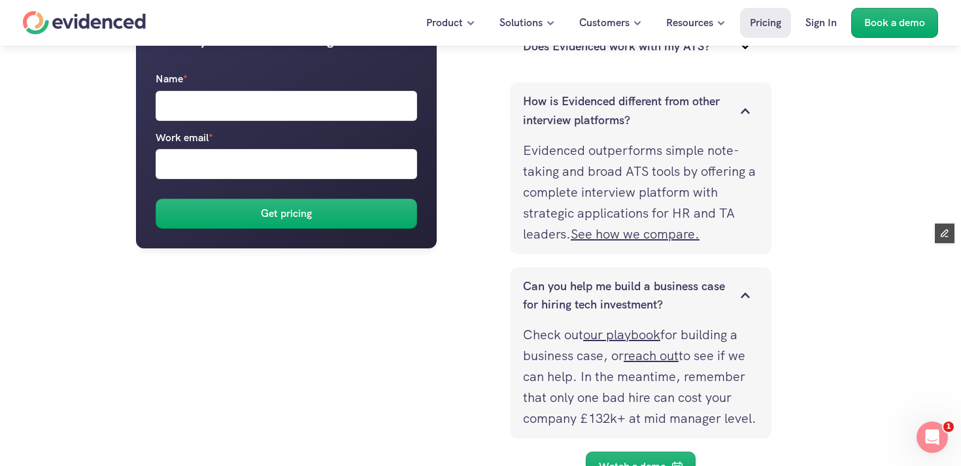
scroll to position [350, 0]
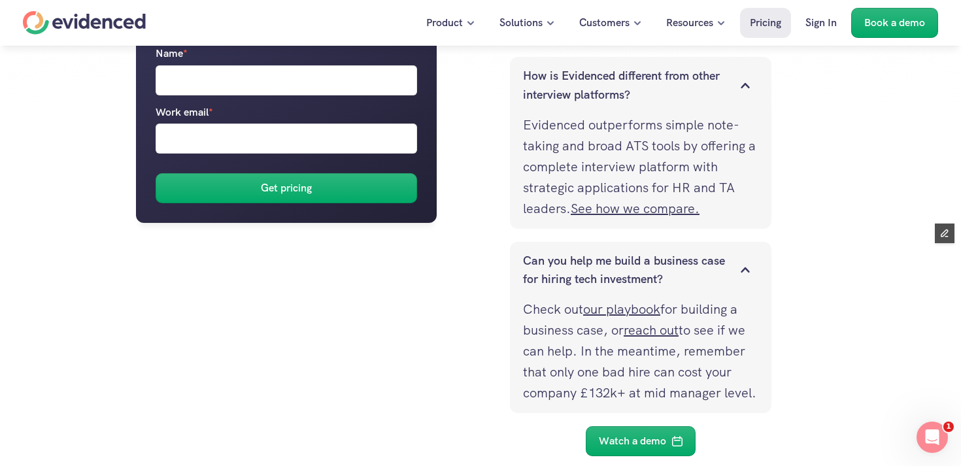
click at [691, 269] on p "Can you help me build a business case for hiring tech investment?" at bounding box center [624, 271] width 203 height 38
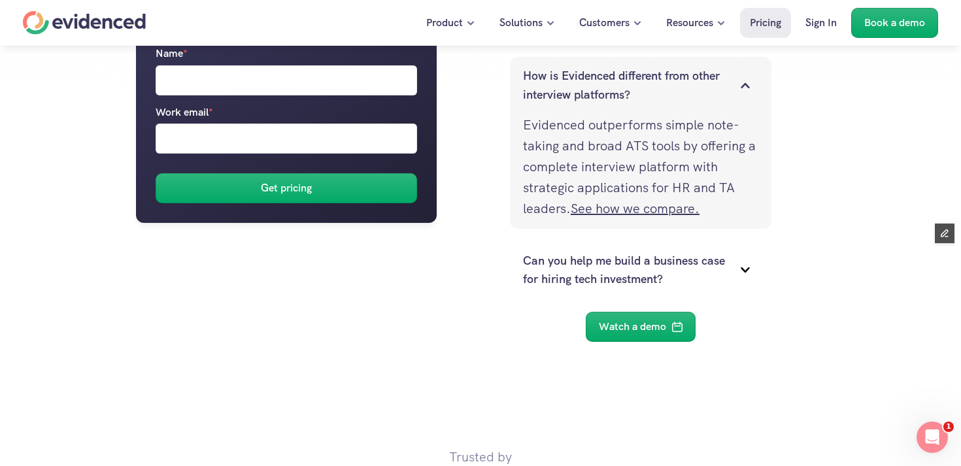
click at [714, 100] on p "How is Evidenced different from other interview platforms?" at bounding box center [624, 86] width 203 height 38
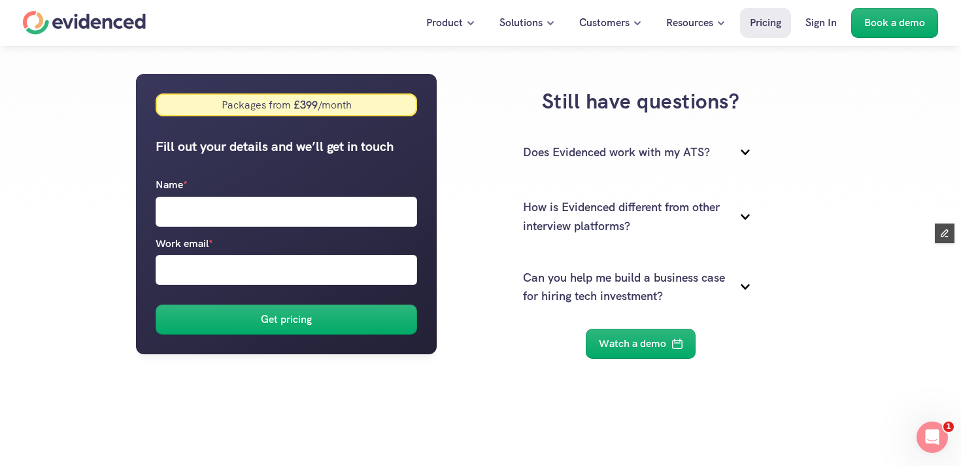
scroll to position [253, 0]
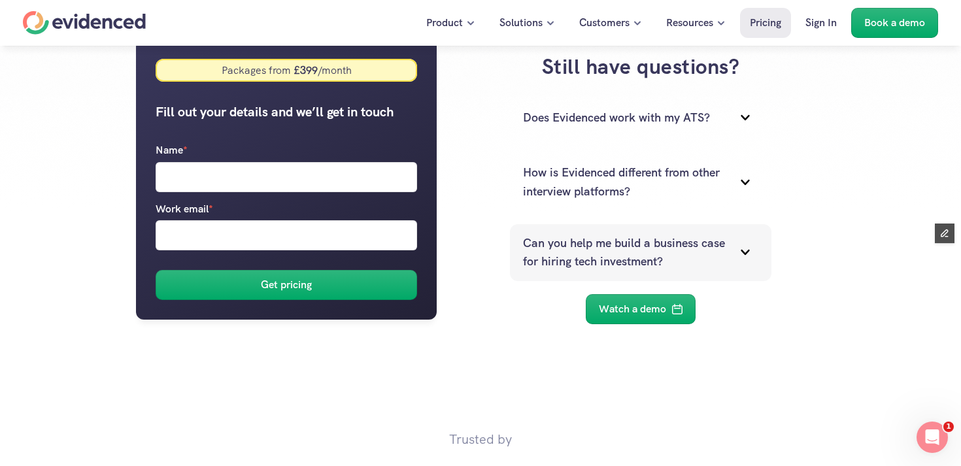
click at [670, 244] on p "Can you help me build a business case for hiring tech investment?" at bounding box center [624, 253] width 203 height 38
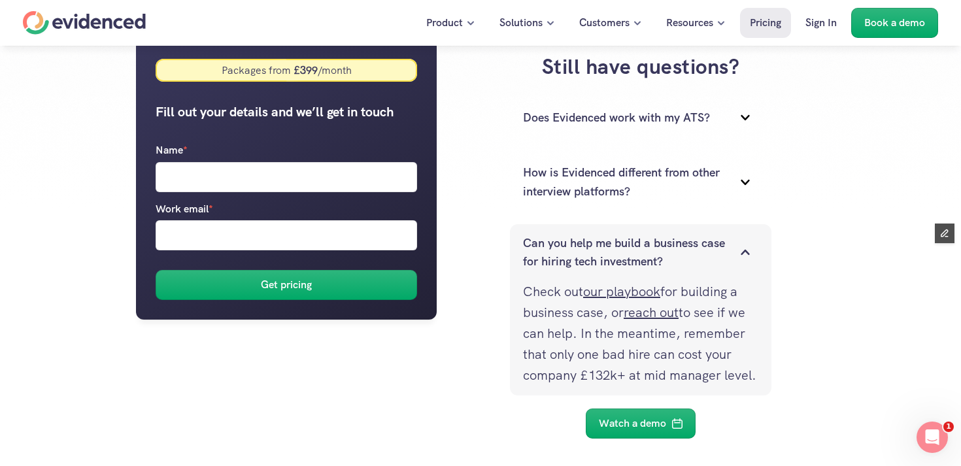
click at [714, 244] on p "Can you help me build a business case for hiring tech investment?" at bounding box center [624, 253] width 203 height 38
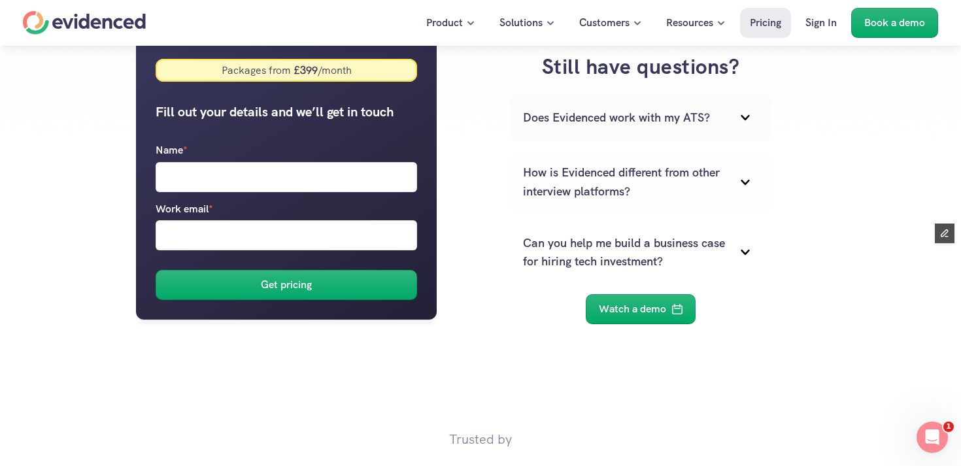
click at [699, 137] on div "Does Evidenced work with my ATS?" at bounding box center [640, 118] width 261 height 46
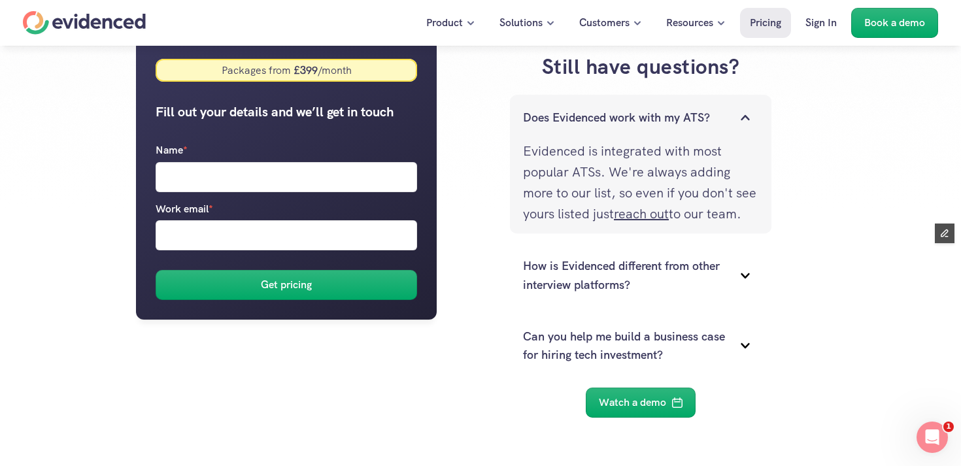
click at [699, 138] on div "Does Evidenced work with my ATS?" at bounding box center [640, 118] width 261 height 46
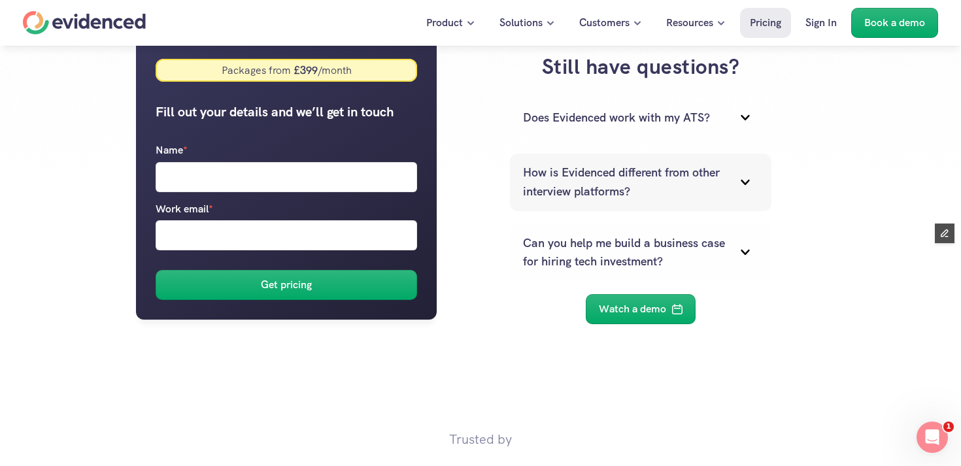
click at [689, 186] on p "How is Evidenced different from other interview platforms?" at bounding box center [624, 182] width 203 height 38
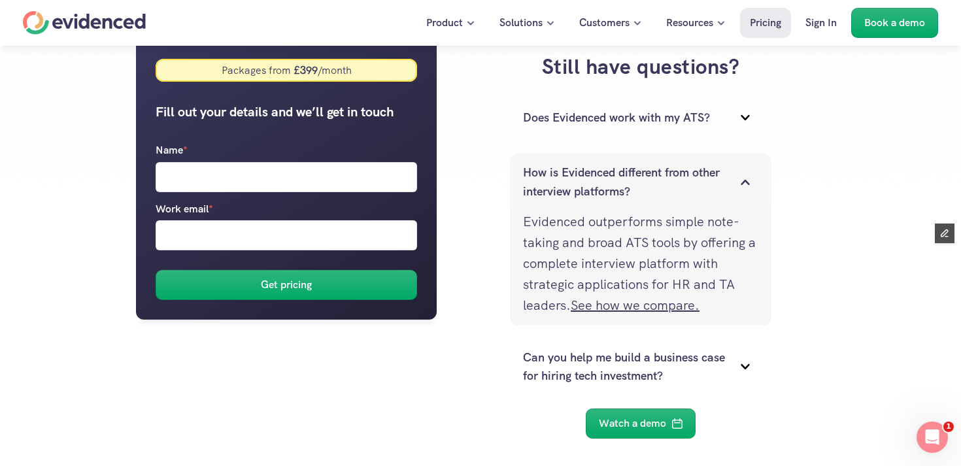
click at [689, 186] on p "How is Evidenced different from other interview platforms?" at bounding box center [624, 182] width 203 height 38
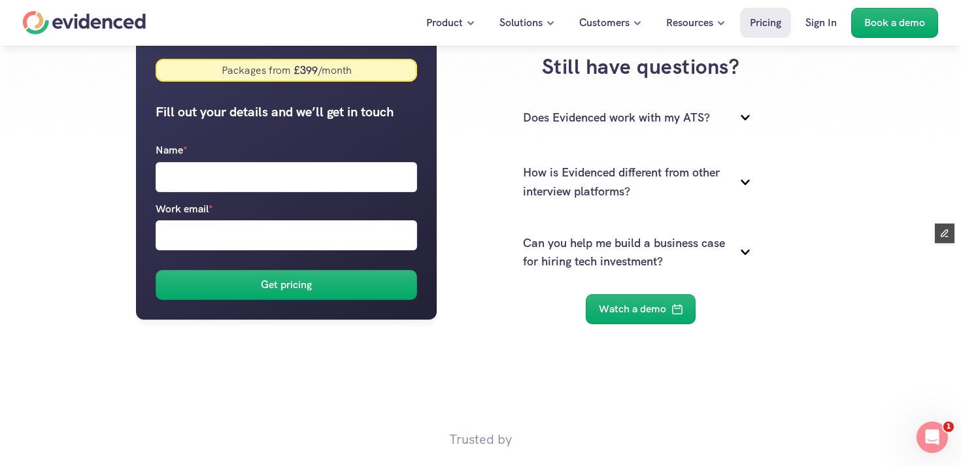
scroll to position [0, 0]
